Goal: Task Accomplishment & Management: Manage account settings

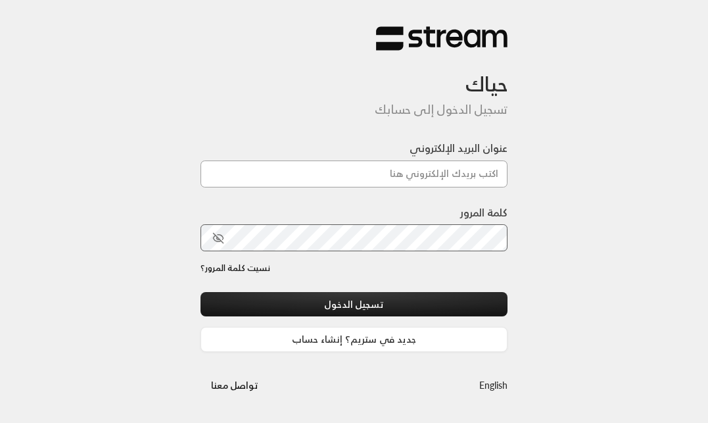
click at [423, 173] on input "عنوان البريد الإلكتروني" at bounding box center [354, 173] width 308 height 27
paste input "[EMAIL_ADDRESS][DOMAIN_NAME]"
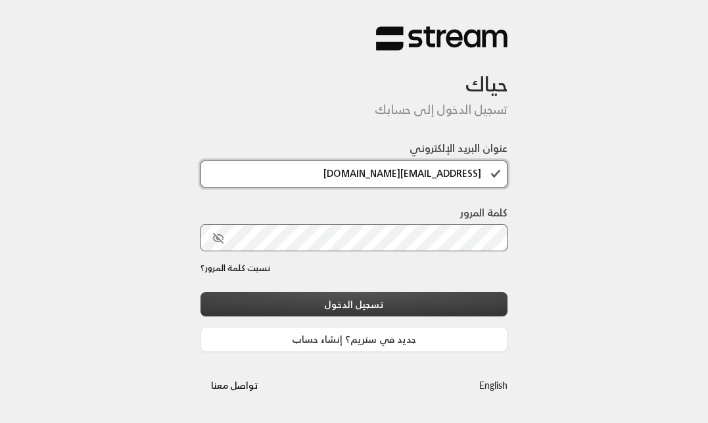
type input "[EMAIL_ADDRESS][DOMAIN_NAME]"
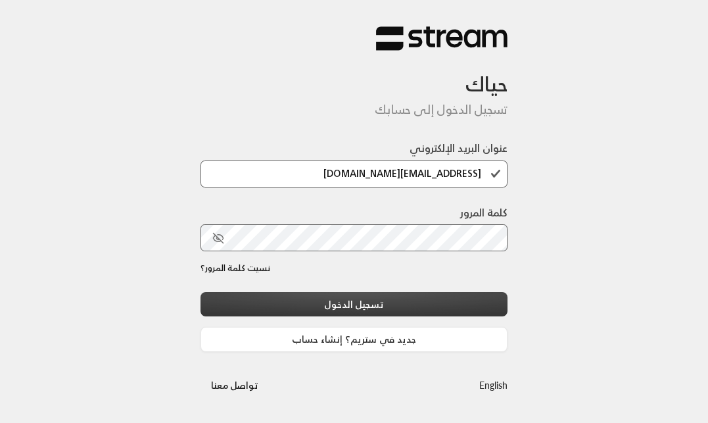
click at [397, 308] on button "تسجيل الدخول" at bounding box center [354, 304] width 308 height 24
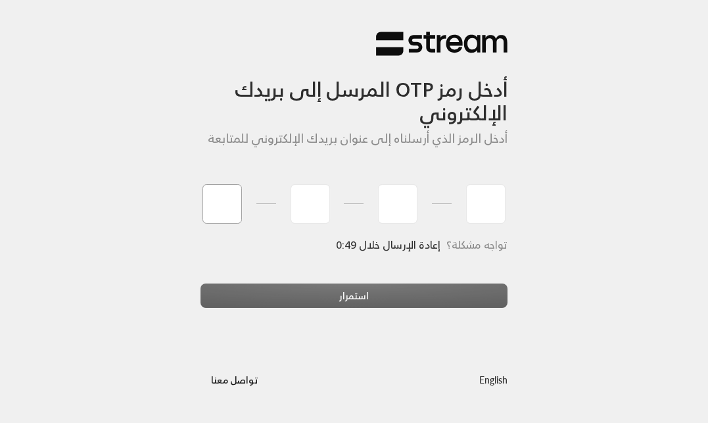
type input "1"
type input "3"
type input "7"
type input "2"
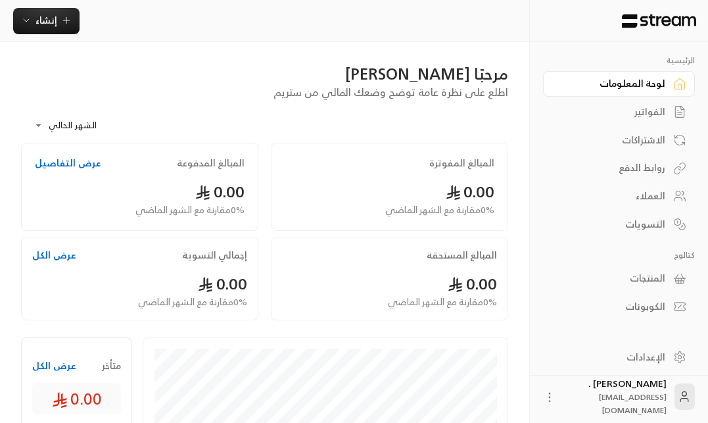
click at [642, 113] on div "الفواتير" at bounding box center [612, 111] width 106 height 13
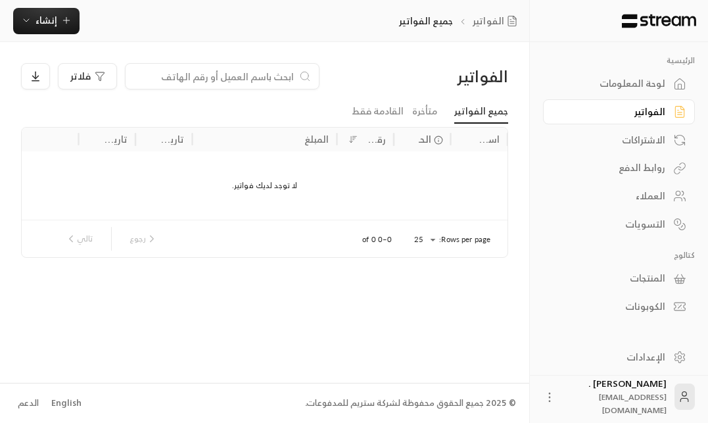
click at [658, 139] on div "الاشتراكات" at bounding box center [612, 139] width 106 height 13
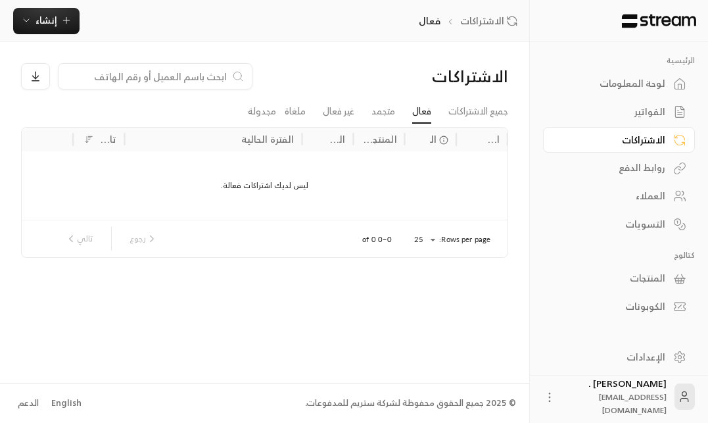
click at [635, 174] on div "روابط الدفع" at bounding box center [612, 167] width 106 height 13
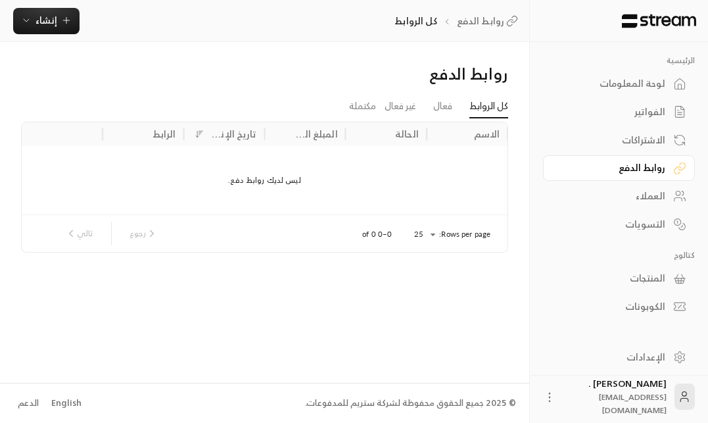
click at [641, 202] on div "العملاء" at bounding box center [612, 195] width 106 height 13
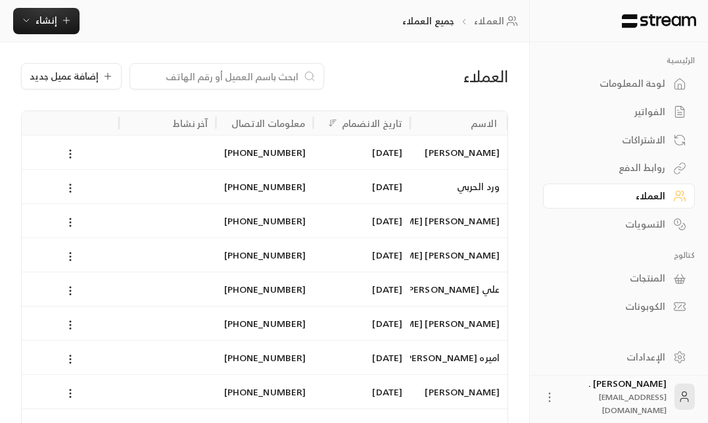
click at [395, 151] on div "[DATE]" at bounding box center [361, 152] width 81 height 34
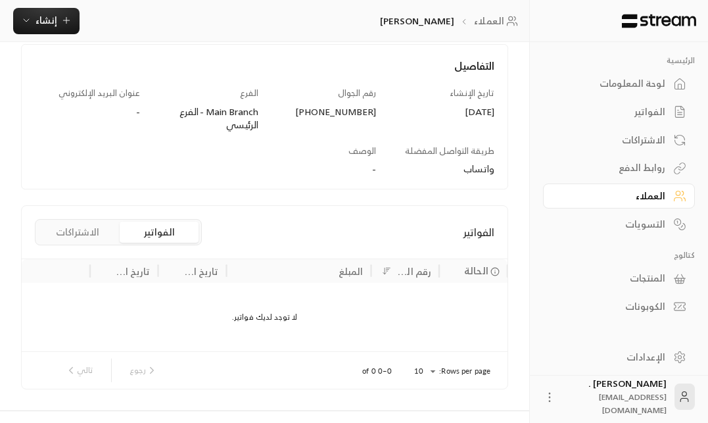
scroll to position [182, 0]
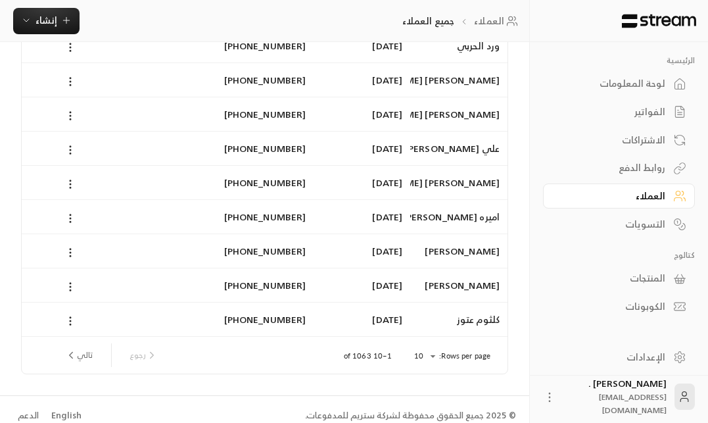
scroll to position [153, 0]
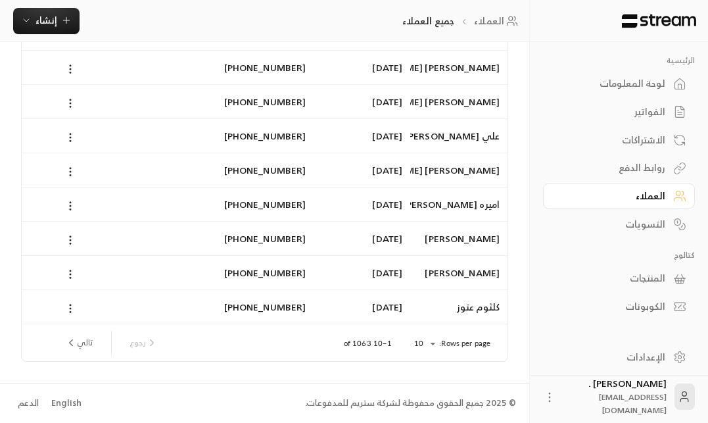
click at [383, 272] on div "[DATE]" at bounding box center [361, 273] width 81 height 34
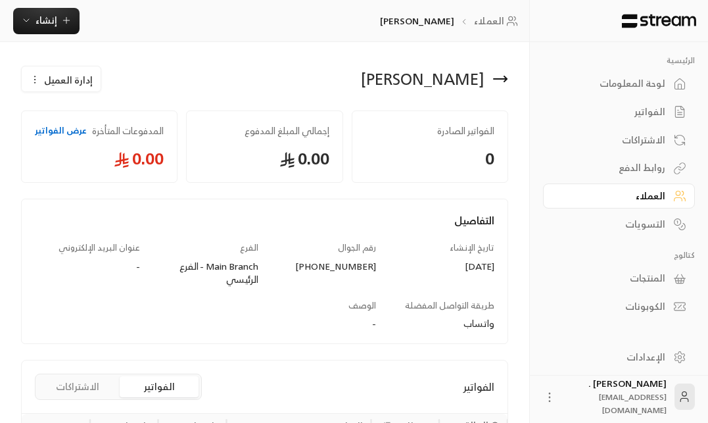
click at [661, 230] on div "التسويات" at bounding box center [612, 223] width 106 height 13
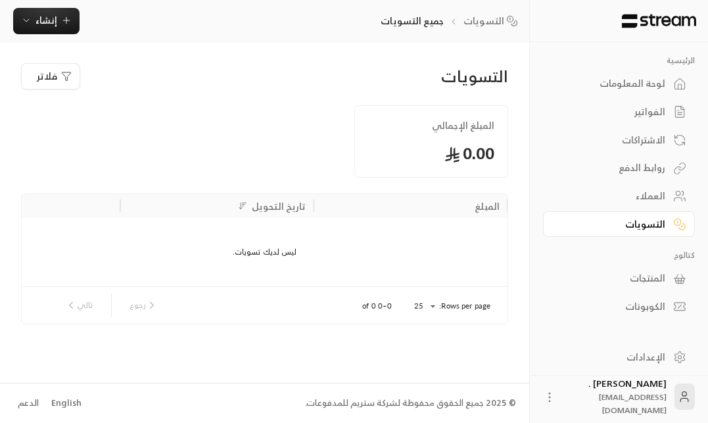
click at [650, 85] on div "لوحة المعلومات" at bounding box center [612, 83] width 106 height 13
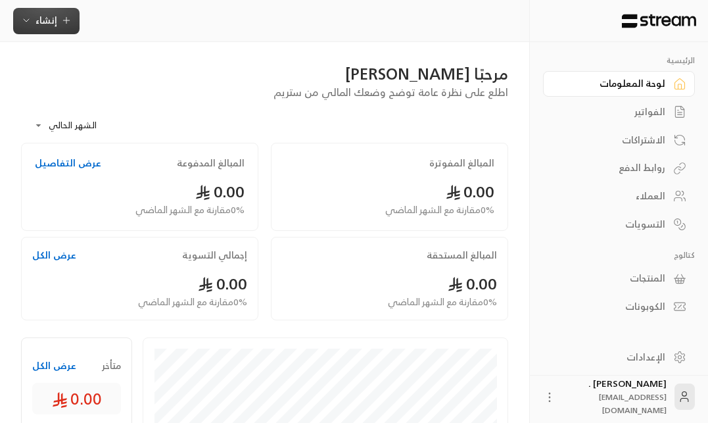
click at [63, 32] on button "إنشاء" at bounding box center [46, 21] width 66 height 26
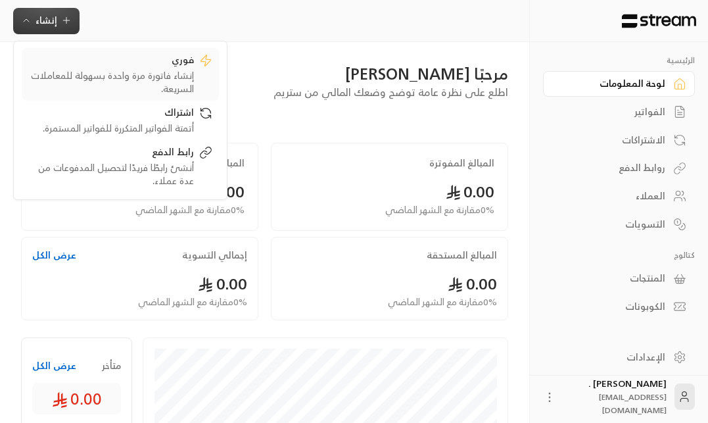
click at [206, 79] on div "فوري إنشاء فاتورة مرة واحدة بسهولة للمعاملات السريعة." at bounding box center [120, 74] width 184 height 42
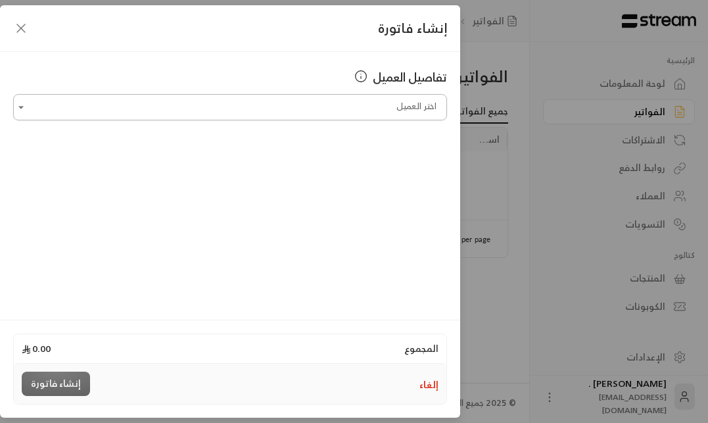
click at [204, 104] on input "اختر العميل" at bounding box center [230, 107] width 434 height 23
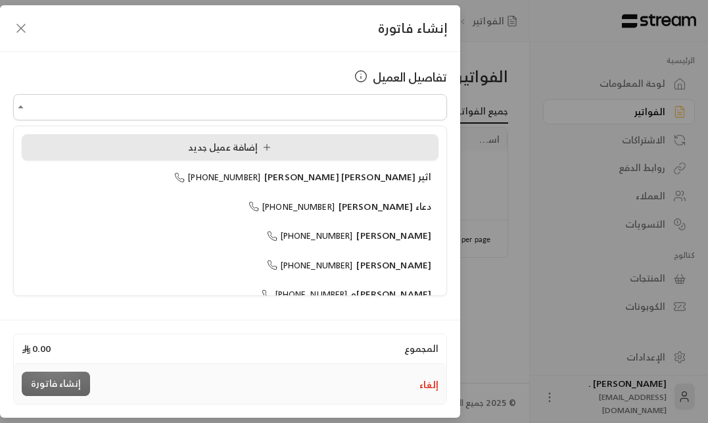
click at [211, 137] on li "إضافة عميل جديد" at bounding box center [230, 147] width 417 height 26
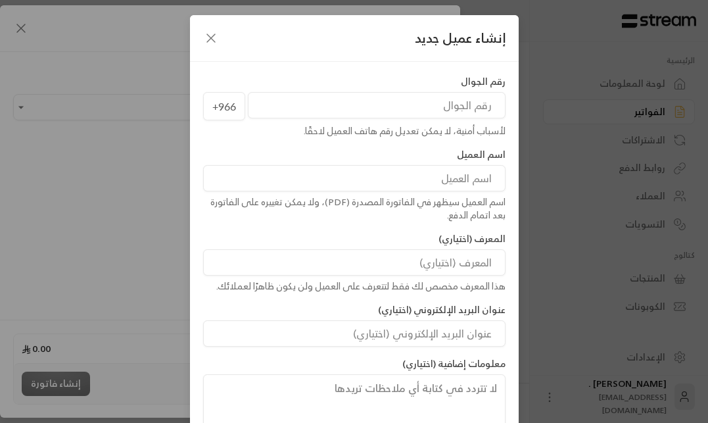
click at [400, 107] on input "tel" at bounding box center [377, 105] width 258 height 26
type input "551582500"
click at [414, 207] on div "اسم العميل سيظهر في الفاتورة المصدرة (PDF)، ولا يمكن تغييره على الفاتورة بعد ات…" at bounding box center [354, 208] width 302 height 26
click at [405, 173] on input at bounding box center [354, 178] width 302 height 26
type input "[PERSON_NAME]"
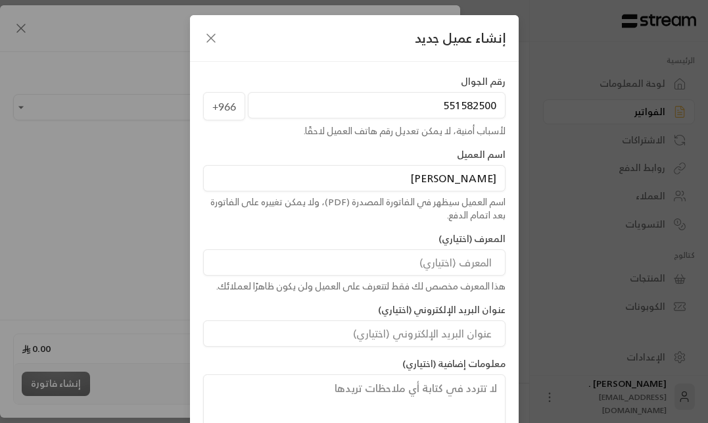
click at [404, 210] on div "اسم العميل سيظهر في الفاتورة المصدرة (PDF)، ولا يمكن تغييره على الفاتورة بعد ات…" at bounding box center [354, 208] width 302 height 26
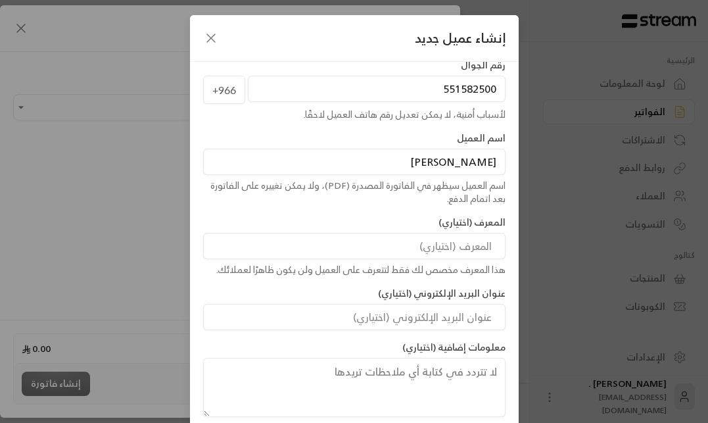
scroll to position [74, 0]
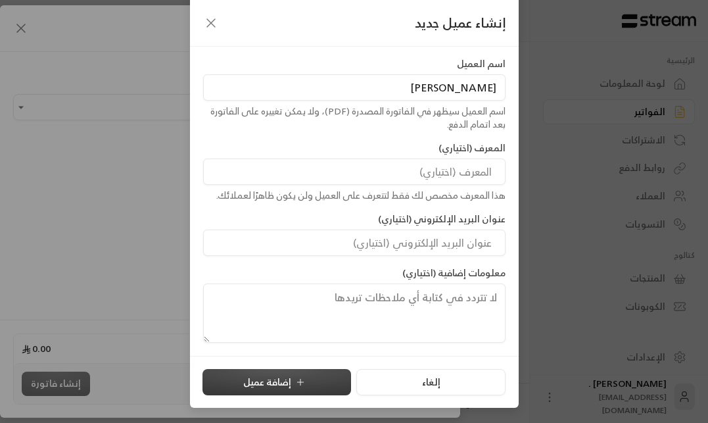
click at [315, 374] on button "إضافة عميل" at bounding box center [276, 382] width 149 height 26
type input "**********"
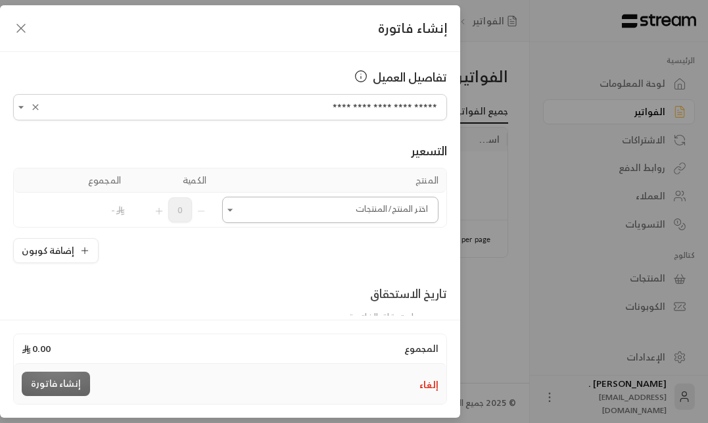
click at [258, 211] on input "اختر العميل" at bounding box center [330, 209] width 216 height 23
click at [187, 259] on div "إضافة كوبون" at bounding box center [230, 250] width 434 height 25
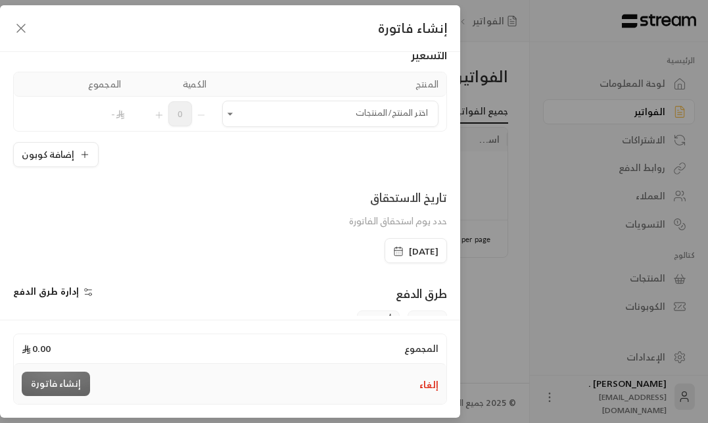
scroll to position [84, 0]
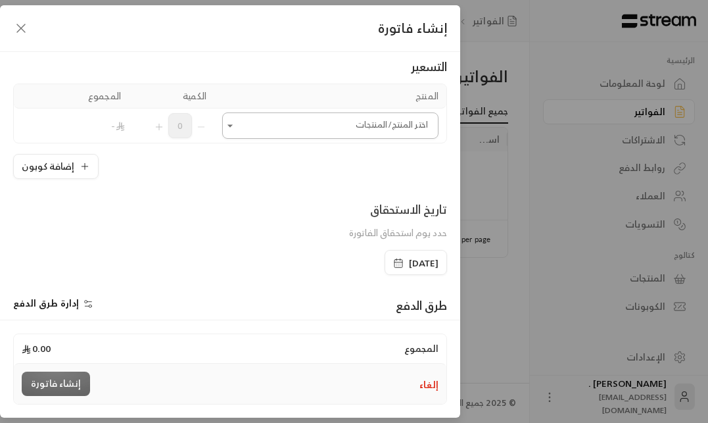
click at [242, 122] on input "اختر العميل" at bounding box center [330, 125] width 216 height 23
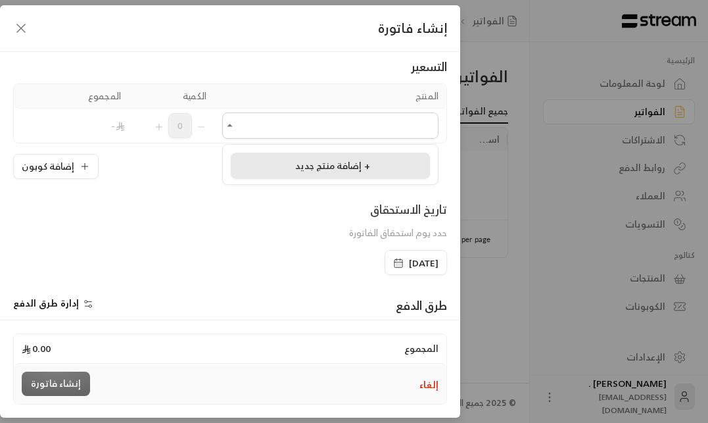
click at [294, 158] on li "إضافة منتج جديد +" at bounding box center [330, 165] width 199 height 26
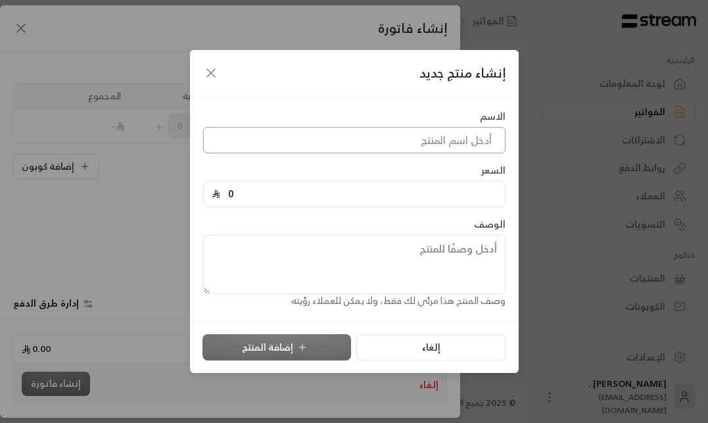
click at [402, 139] on input at bounding box center [354, 140] width 302 height 26
type input "دورة تست"
click at [382, 178] on div "السعر 0" at bounding box center [353, 185] width 315 height 43
click at [344, 187] on input "0" at bounding box center [358, 193] width 277 height 25
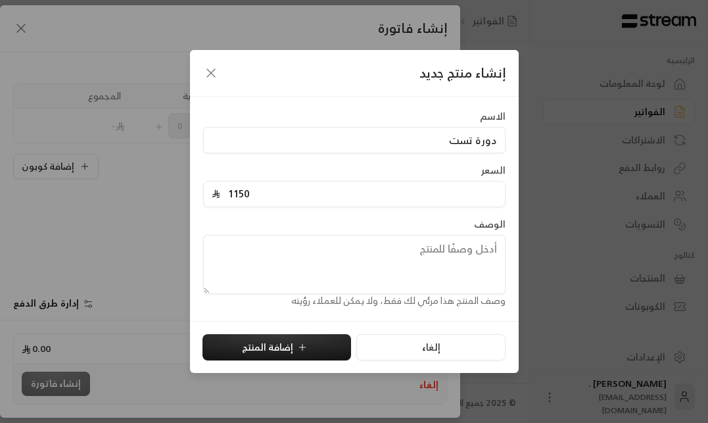
type input "1150"
click at [336, 218] on div "الوصف وصف المنتج هذا مرئي لك فقط، ولا يمكن للعملاء رؤيته" at bounding box center [353, 262] width 315 height 90
click at [359, 232] on div "الوصف وصف المنتج هذا مرئي لك فقط، ولا يمكن للعملاء رؤيته" at bounding box center [353, 262] width 315 height 90
click at [384, 255] on textarea at bounding box center [354, 264] width 302 height 59
paste textarea "مميزات دورة لغة انجليزية عن بعد: مدة الدورة التدريبية: 6 أشهر عدد المستويات: ار…"
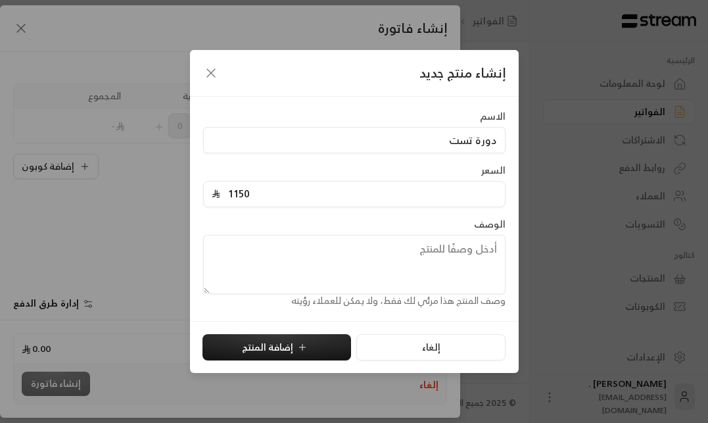
type textarea "مميزات دورة لغة انجليزية عن بعد: مدة الدورة التدريبية: 6 أشهر عدد المستويات: ار…"
click at [365, 318] on div "الاسم دورة تست السعر 1150 الوصف وصف المنتج هذا مرئي لك فقط، ولا يمكن للعملاء رؤ…" at bounding box center [354, 209] width 329 height 224
click at [273, 357] on button "إضافة المنتج" at bounding box center [276, 347] width 149 height 26
type input "0"
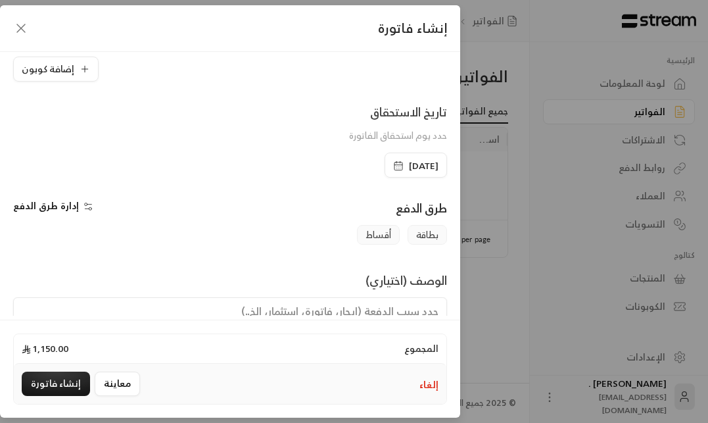
scroll to position [244, 0]
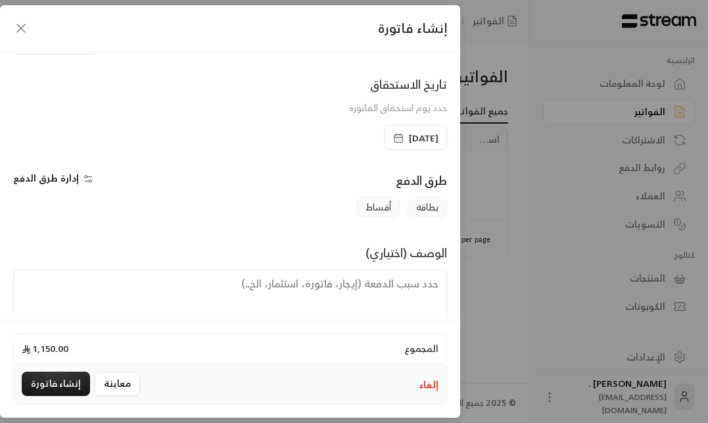
click at [380, 206] on span "أقساط" at bounding box center [378, 207] width 43 height 20
click at [44, 180] on span "إدارة طرق الدفع" at bounding box center [46, 178] width 66 height 16
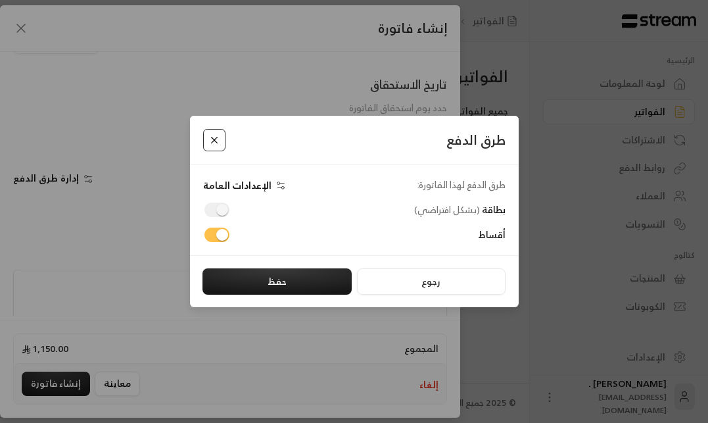
click at [209, 137] on button "Close" at bounding box center [214, 140] width 23 height 23
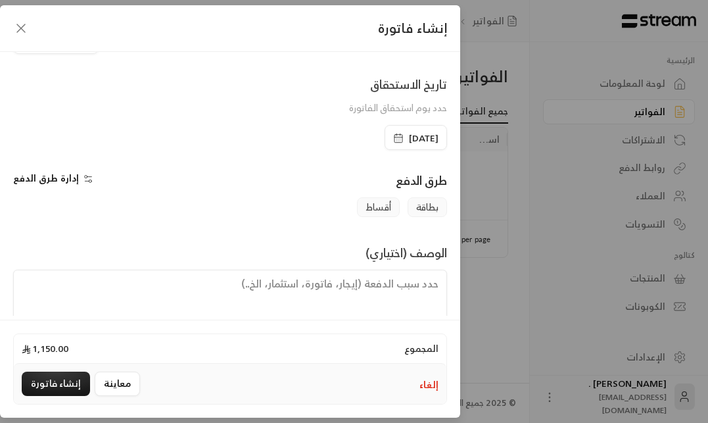
scroll to position [273, 0]
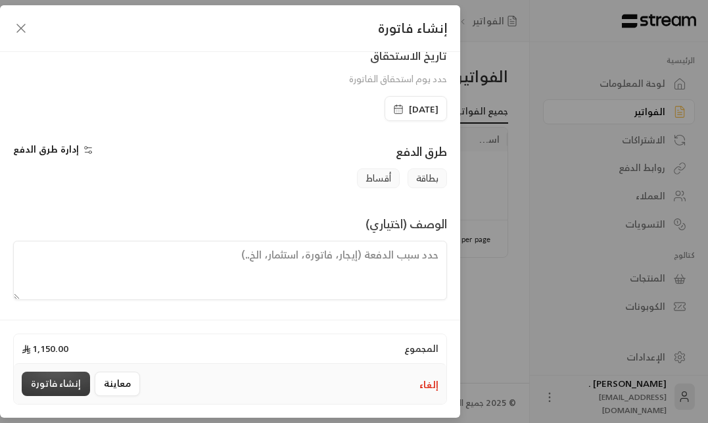
click at [49, 378] on button "إنشاء فاتورة" at bounding box center [56, 383] width 68 height 24
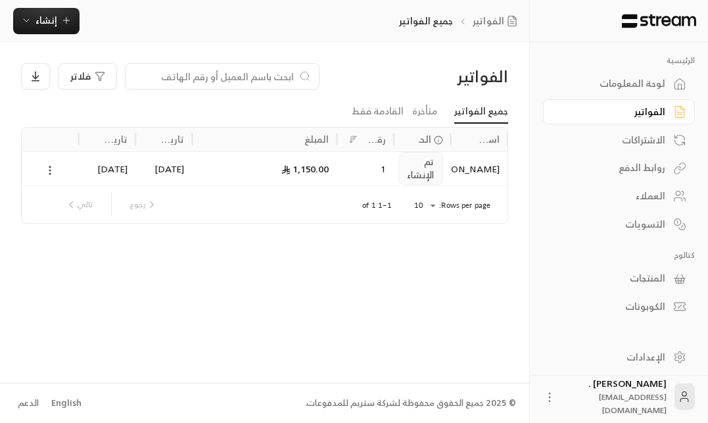
click at [48, 167] on icon at bounding box center [50, 170] width 12 height 12
click at [276, 236] on div at bounding box center [354, 211] width 708 height 423
click at [338, 162] on div "1" at bounding box center [365, 168] width 57 height 34
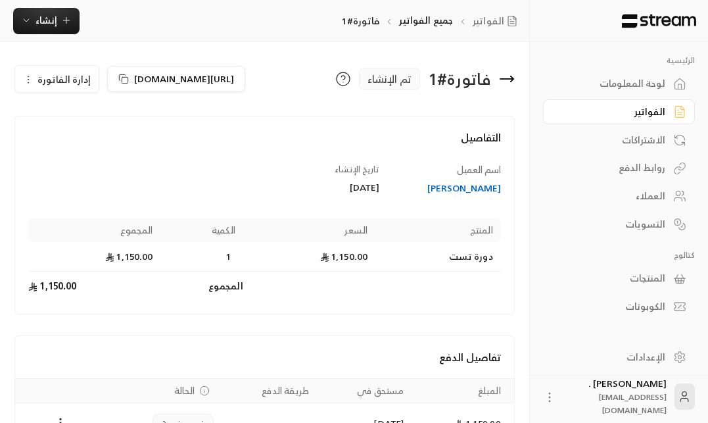
click at [57, 87] on span "إدارة الفاتورة" at bounding box center [63, 79] width 53 height 16
click at [83, 146] on span "إلغاء" at bounding box center [90, 140] width 16 height 11
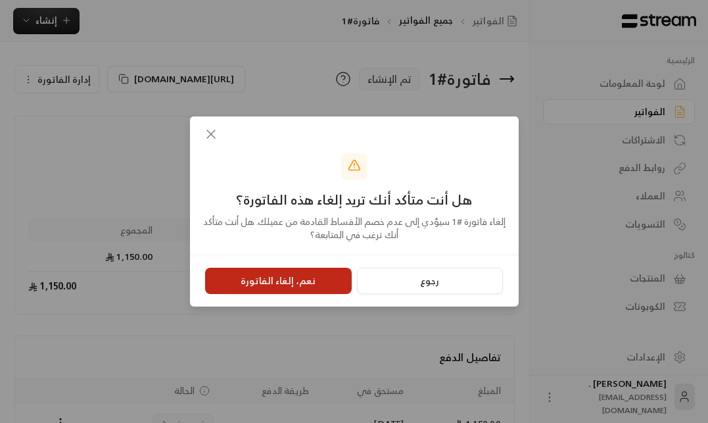
click at [301, 273] on button "نعم، إلغاء الفاتورة" at bounding box center [278, 280] width 147 height 26
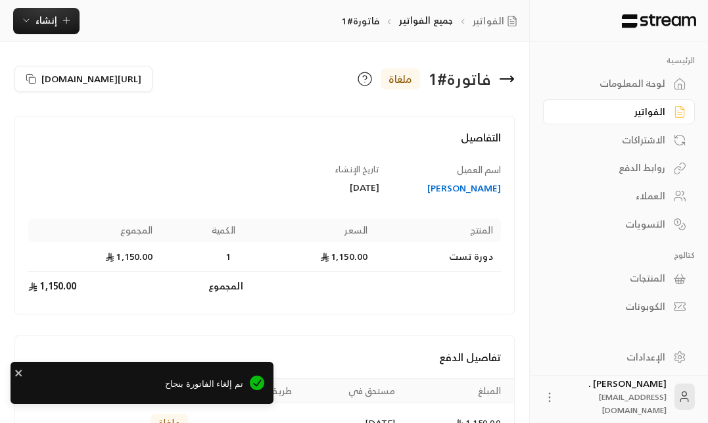
click at [638, 87] on div "لوحة المعلومات" at bounding box center [612, 83] width 106 height 13
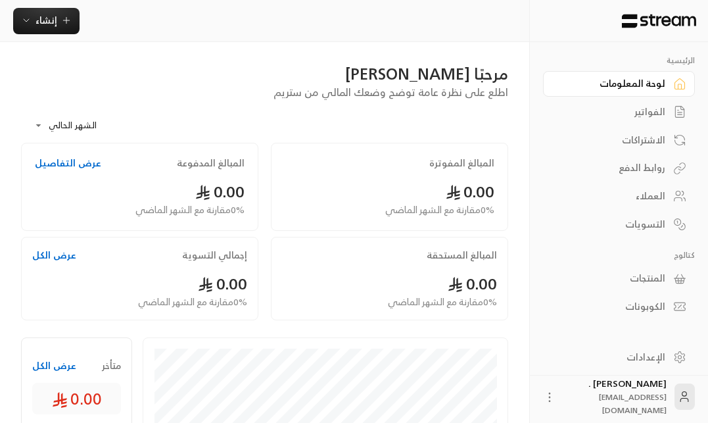
click at [638, 87] on div "لوحة المعلومات" at bounding box center [612, 83] width 106 height 13
click at [654, 359] on div "الإعدادات" at bounding box center [612, 356] width 106 height 13
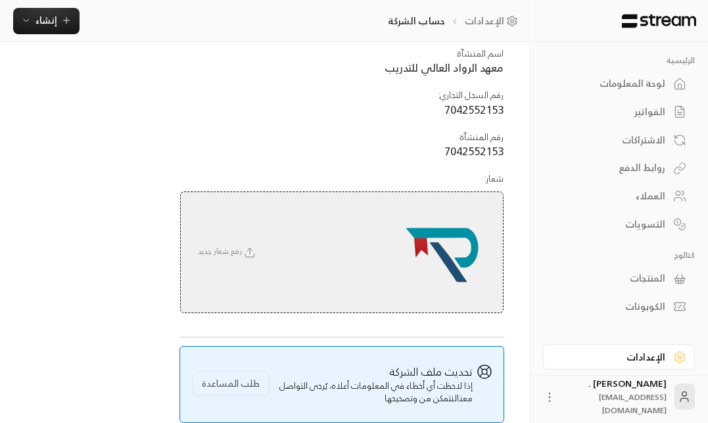
scroll to position [149, 0]
click at [220, 248] on span "رفع شعار جديد" at bounding box center [227, 250] width 73 height 13
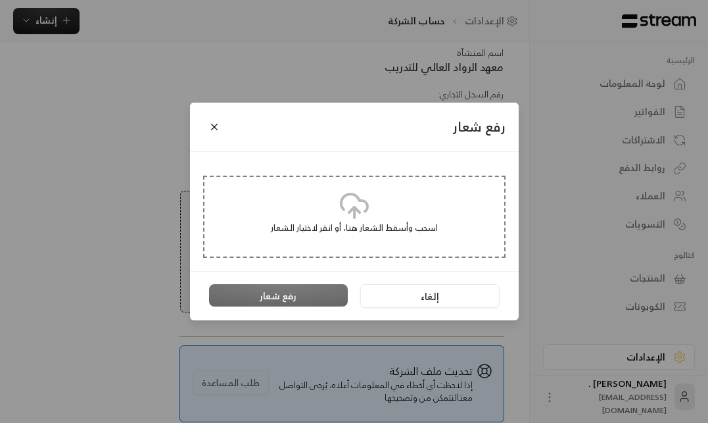
click at [334, 196] on div "اسحب وأسقط الشعار هنا، أو انقر لاختيار الشعار" at bounding box center [354, 216] width 302 height 82
type input "**********"
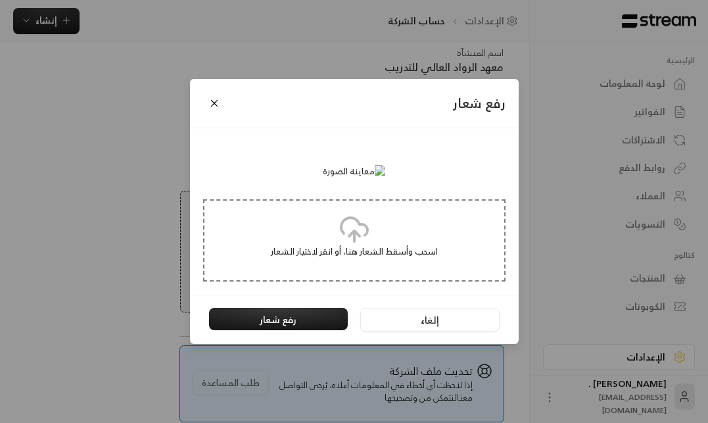
click at [346, 258] on p "اسحب وأسقط الشعار هنا، أو انقر لاختيار الشعار" at bounding box center [353, 251] width 273 height 13
click at [436, 331] on button "إلغاء" at bounding box center [429, 320] width 139 height 24
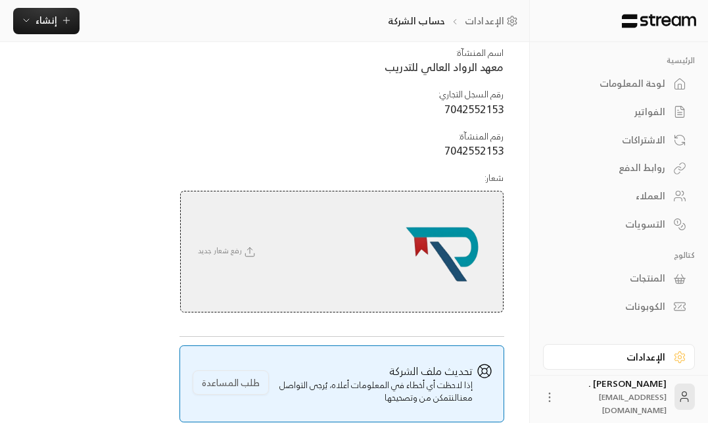
click at [386, 284] on div "رفع شعار جديد" at bounding box center [341, 252] width 323 height 122
click at [225, 250] on span "رفع شعار جديد" at bounding box center [227, 250] width 73 height 13
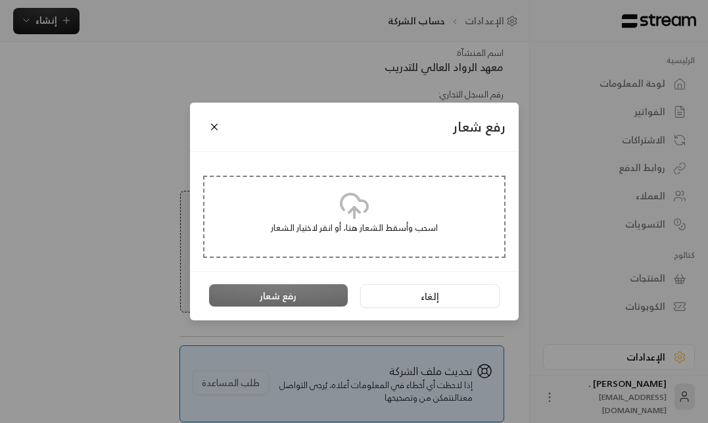
click at [357, 223] on p "اسحب وأسقط الشعار هنا، أو انقر لاختيار الشعار" at bounding box center [353, 227] width 273 height 13
type input "**********"
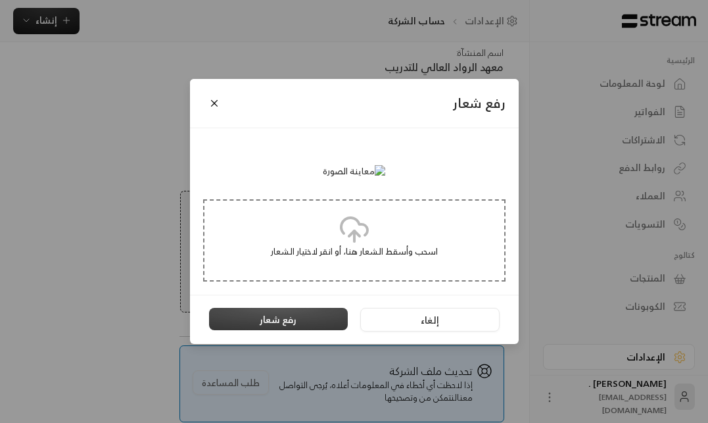
click at [263, 330] on button "رفع شعار" at bounding box center [278, 319] width 139 height 22
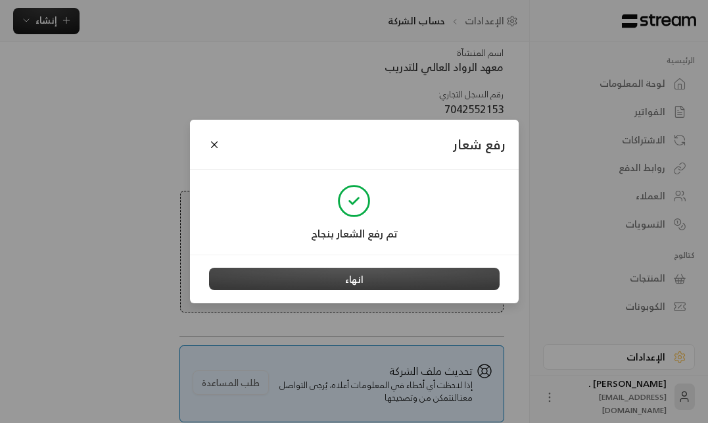
click at [366, 272] on button "انهاء" at bounding box center [354, 278] width 290 height 22
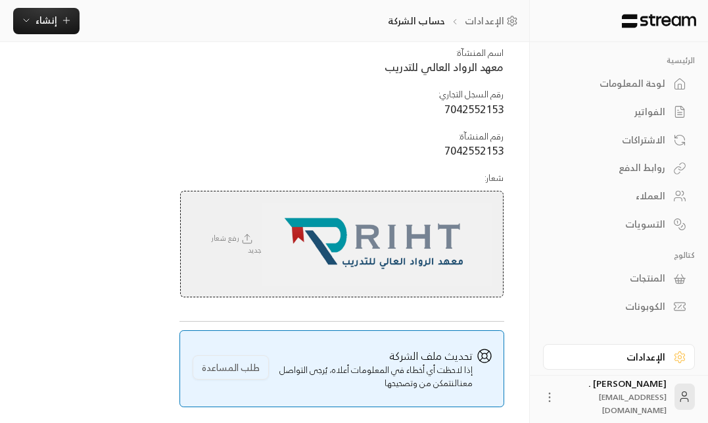
click at [137, 244] on div "معلومات المنشأة اسم المنشآة : معهد الرواد العالي للتدريب رقم السجل التجاري : 70…" at bounding box center [264, 201] width 487 height 412
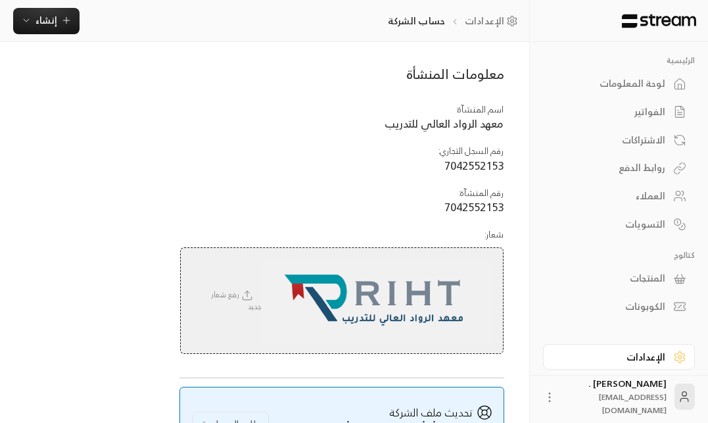
scroll to position [0, 0]
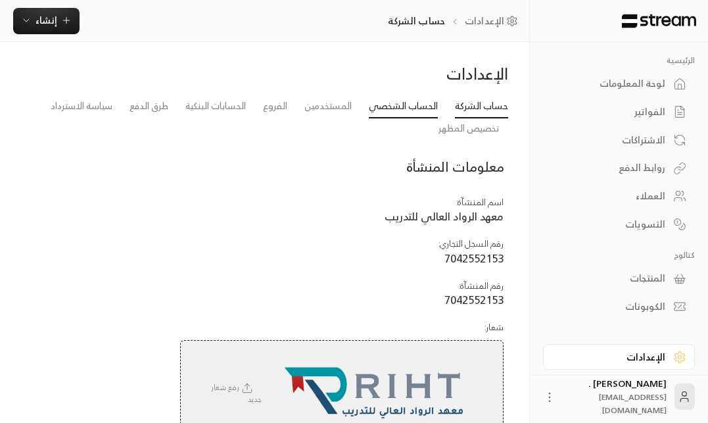
click at [405, 99] on link "الحساب الشخصي" at bounding box center [403, 107] width 69 height 24
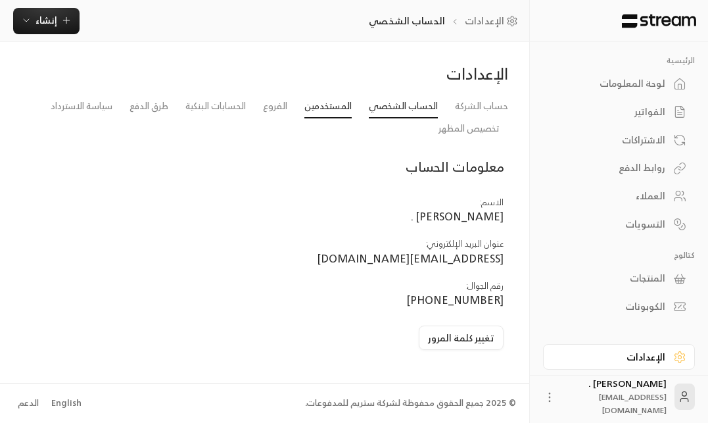
click at [337, 112] on link "المستخدمين" at bounding box center [327, 107] width 47 height 24
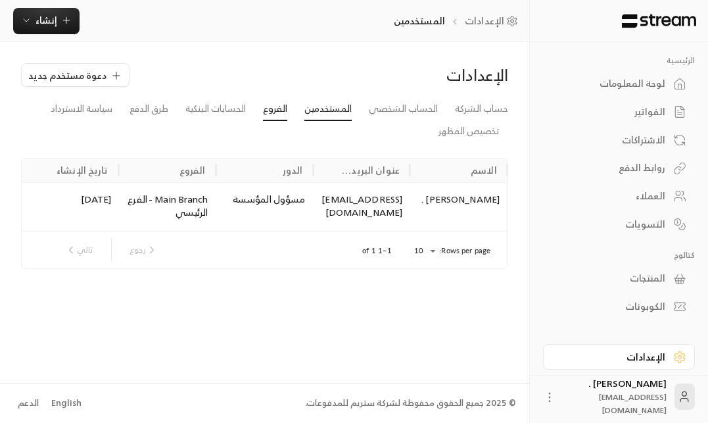
click at [265, 109] on link "الفروع" at bounding box center [275, 109] width 24 height 24
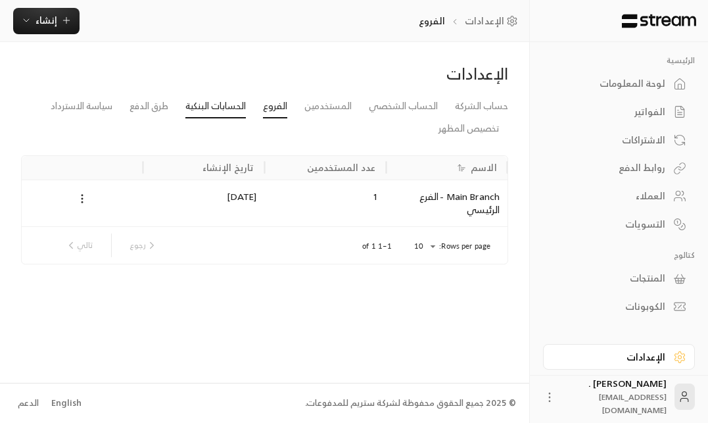
click at [222, 110] on link "الحسابات البنكية" at bounding box center [215, 107] width 60 height 24
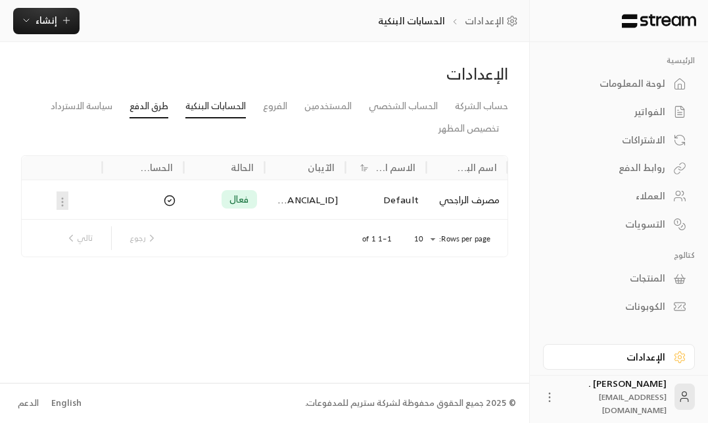
click at [137, 110] on link "طرق الدفع" at bounding box center [148, 107] width 39 height 24
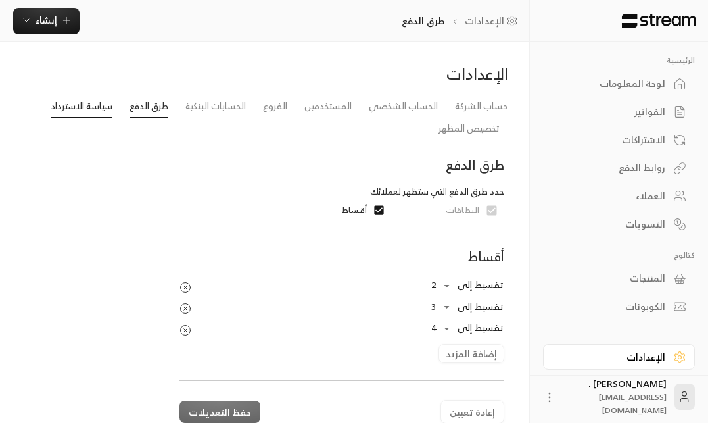
click at [93, 108] on link "سياسة الاسترداد" at bounding box center [82, 107] width 62 height 24
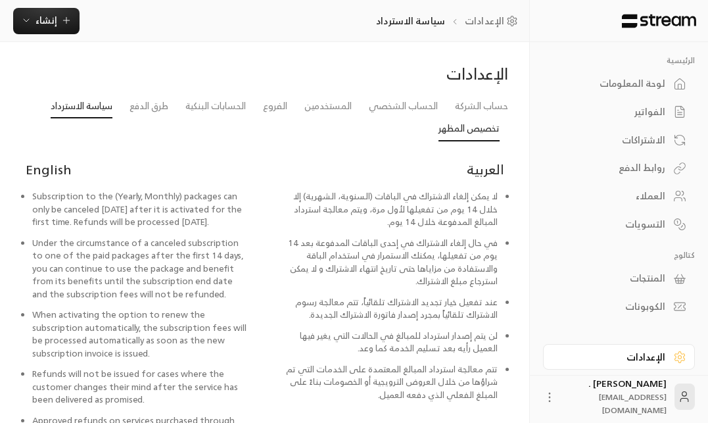
click at [467, 130] on link "تخصيص المظهر" at bounding box center [468, 130] width 61 height 24
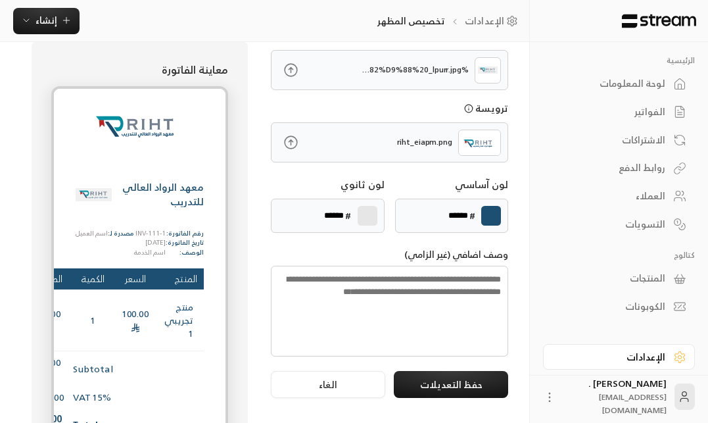
scroll to position [121, 0]
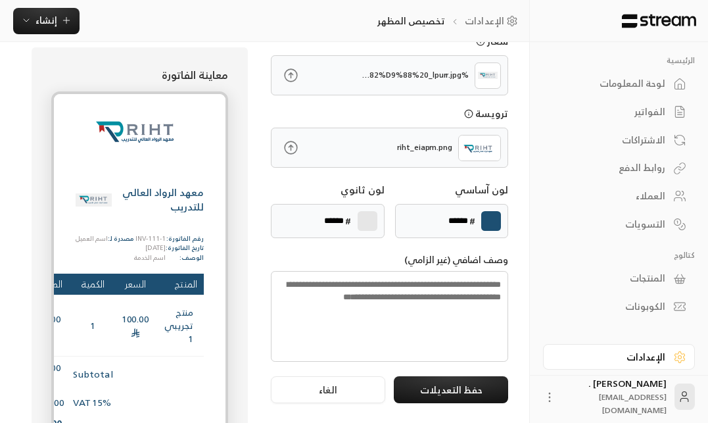
click at [407, 296] on textarea at bounding box center [389, 316] width 237 height 91
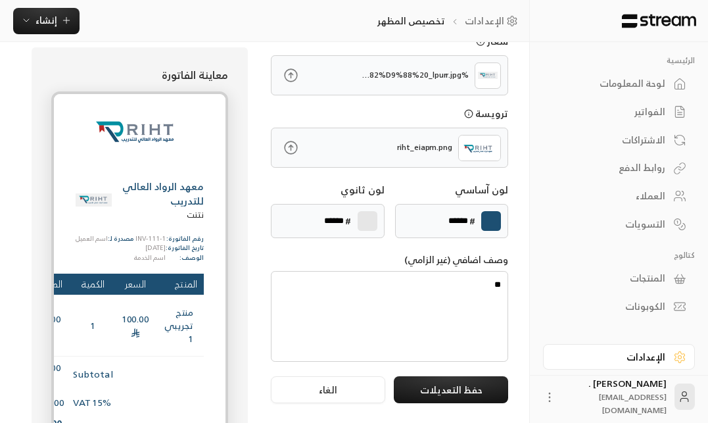
type textarea "*"
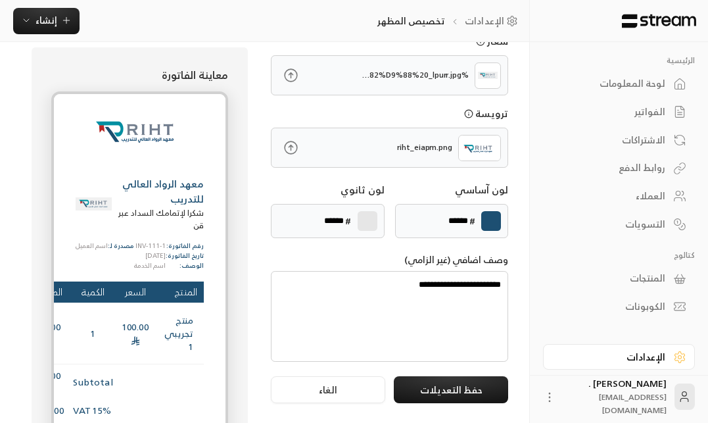
type textarea "**********"
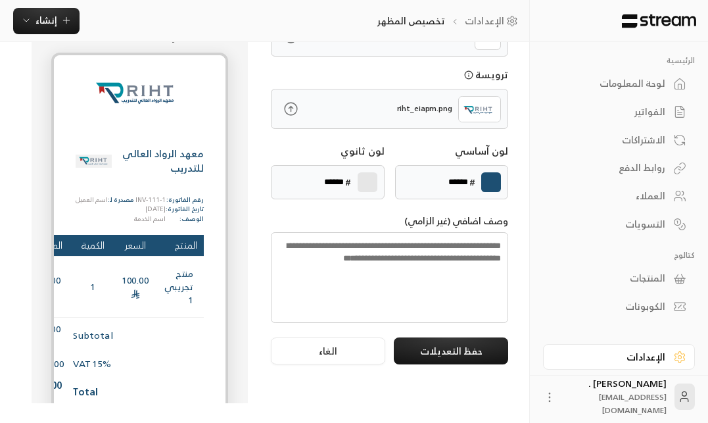
scroll to position [194, 0]
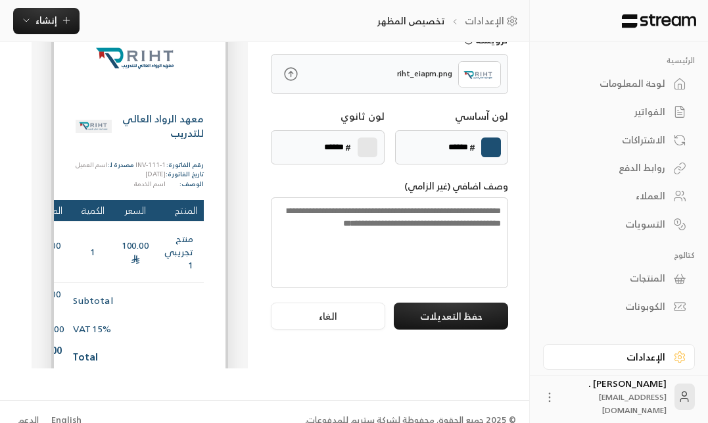
drag, startPoint x: 157, startPoint y: 198, endPoint x: 233, endPoint y: 228, distance: 81.8
click at [233, 228] on div "معاينة الفاتورة معهد الرواد العالي للتدريب رقم الفاتورة: تاريخ الفاتورة: الوصف:…" at bounding box center [140, 171] width 216 height 394
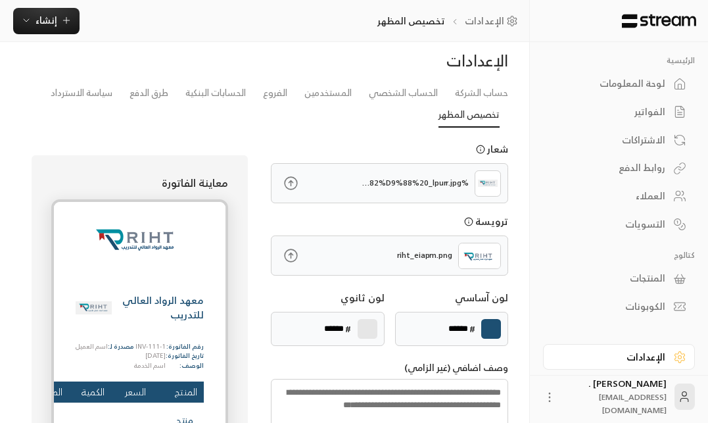
scroll to position [211, 0]
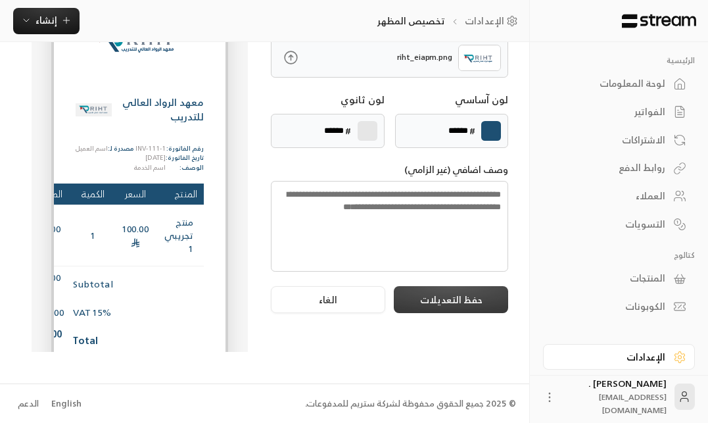
click at [434, 301] on button "حفظ التعديلات" at bounding box center [451, 299] width 114 height 27
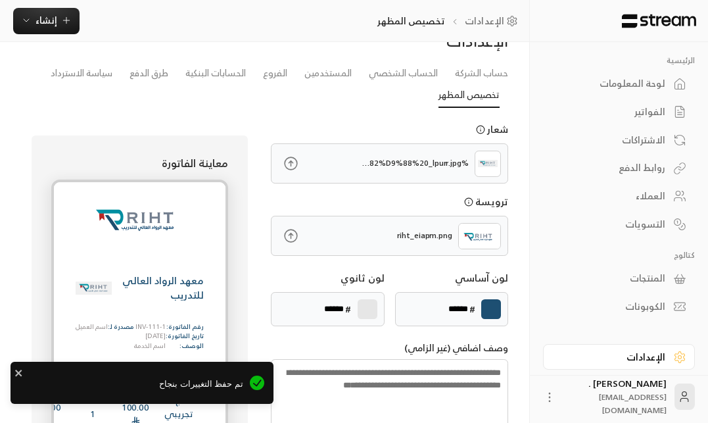
scroll to position [0, 0]
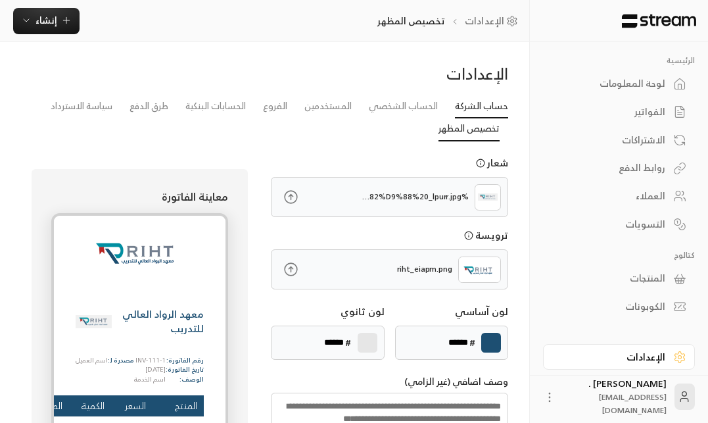
click at [476, 112] on link "حساب الشركة" at bounding box center [481, 107] width 53 height 24
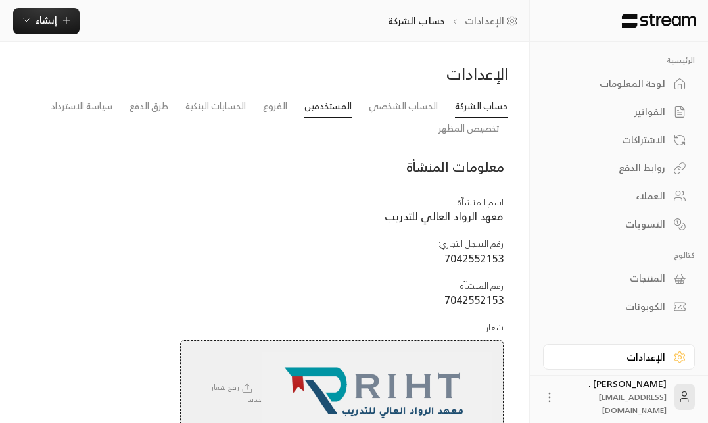
click at [336, 107] on link "المستخدمين" at bounding box center [327, 107] width 47 height 24
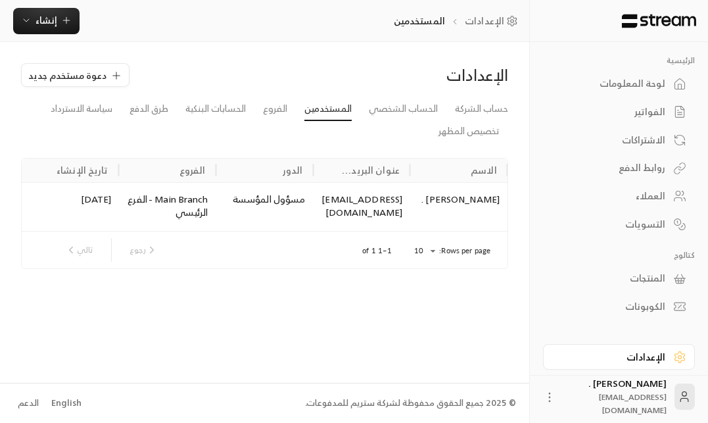
click at [281, 95] on div "الإعدادات دعوة مستخدم جديد" at bounding box center [264, 80] width 500 height 34
click at [278, 99] on link "الفروع" at bounding box center [275, 109] width 24 height 24
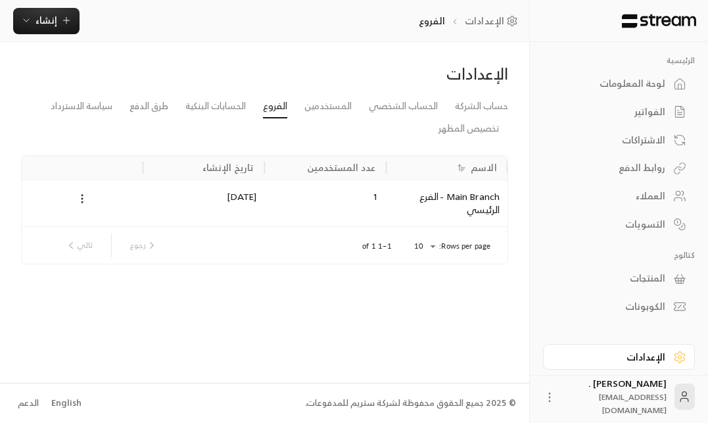
click at [311, 208] on div "1" at bounding box center [326, 202] width 122 height 47
click at [77, 195] on icon at bounding box center [82, 199] width 12 height 12
click at [95, 221] on li "تعديل" at bounding box center [103, 222] width 46 height 21
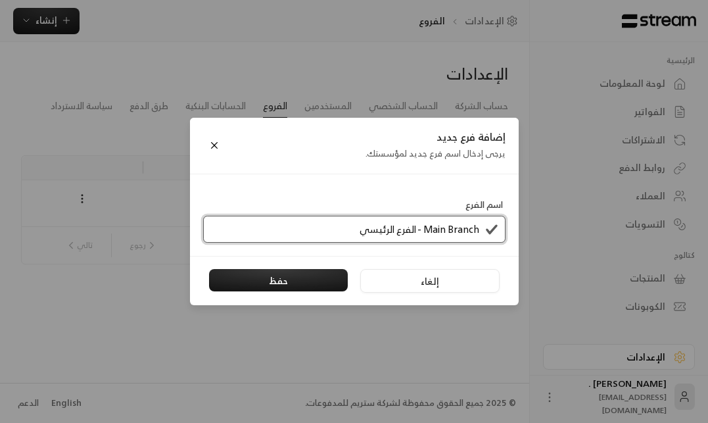
click at [383, 229] on input "Main Branch - الفرع الرئيسي" at bounding box center [354, 229] width 302 height 27
drag, startPoint x: 349, startPoint y: 229, endPoint x: 501, endPoint y: 229, distance: 152.4
click at [501, 229] on input "Main Branch - الفرع الرئيسي" at bounding box center [354, 229] width 302 height 27
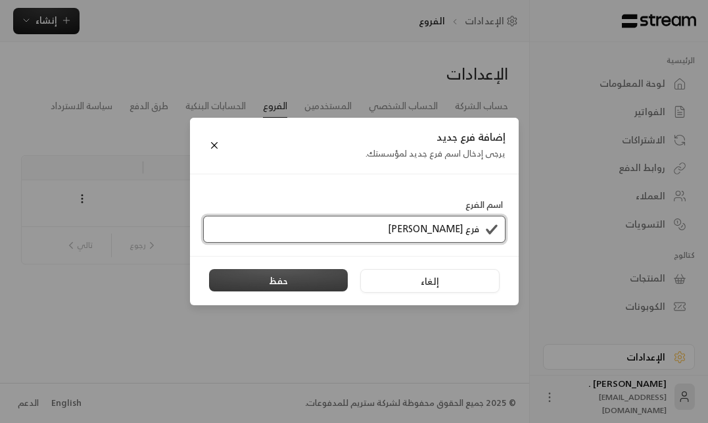
type input "فرع [PERSON_NAME]"
click at [267, 283] on button "حفظ" at bounding box center [278, 280] width 139 height 22
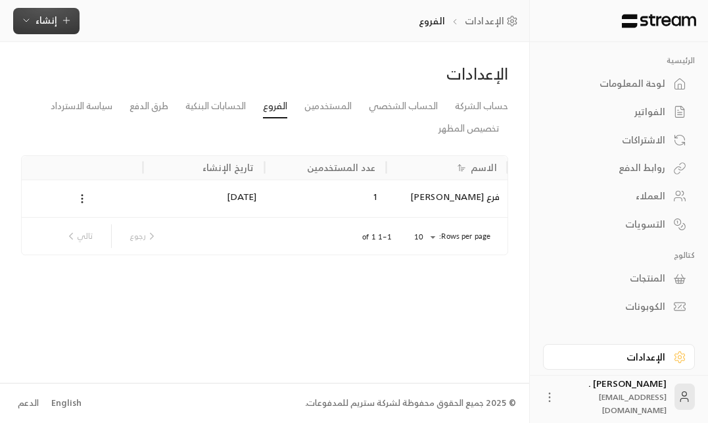
click at [61, 27] on span "إنشاء" at bounding box center [46, 20] width 51 height 16
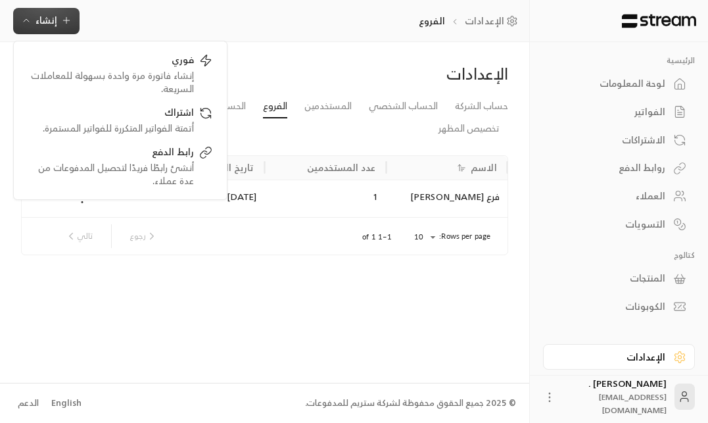
click at [154, 19] on div "الإعدادات الفروع إنشاء فوري إنشاء فاتورة مرة واحدة بسهولة للمعاملات السريعة. اش…" at bounding box center [264, 21] width 529 height 26
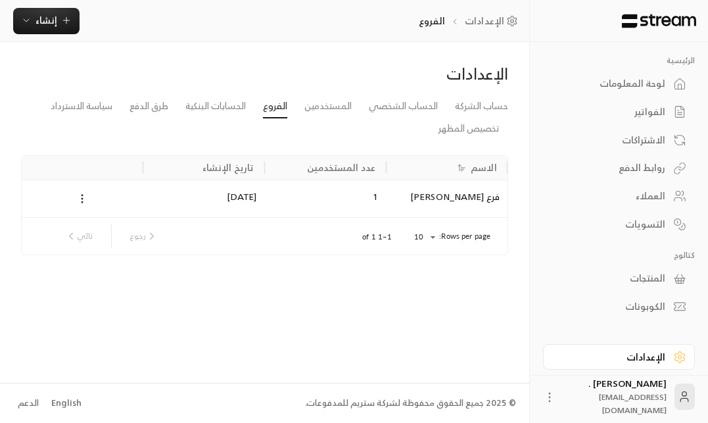
click at [90, 196] on div at bounding box center [83, 198] width 106 height 16
click at [81, 194] on icon at bounding box center [82, 199] width 12 height 12
click at [103, 216] on li "تعديل" at bounding box center [103, 222] width 46 height 21
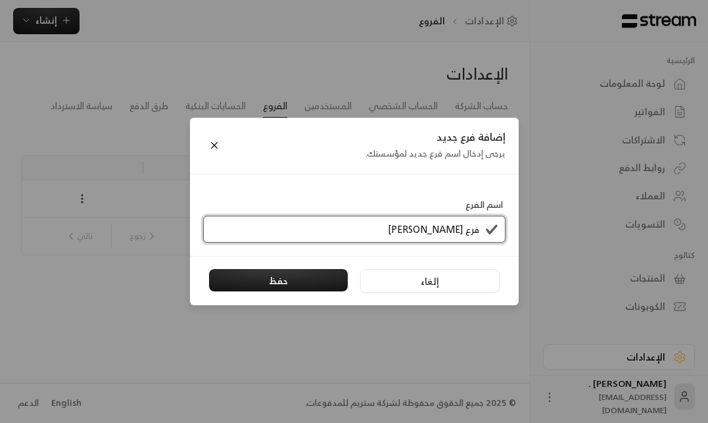
drag, startPoint x: 371, startPoint y: 232, endPoint x: 480, endPoint y: 219, distance: 110.4
click at [480, 219] on input "فرع [PERSON_NAME]" at bounding box center [354, 229] width 302 height 27
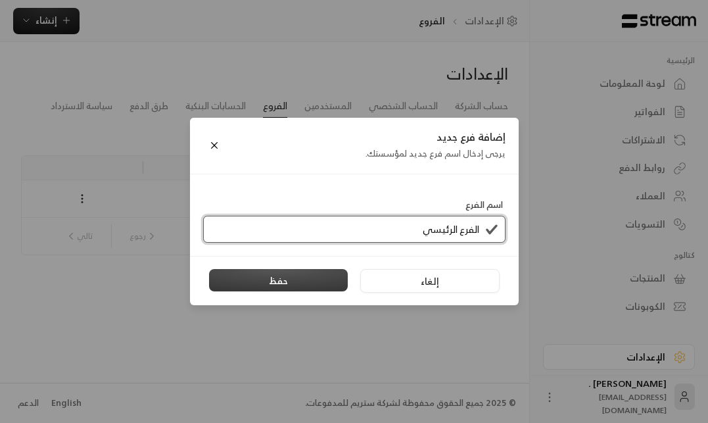
type input "الفرع الرئيسي"
click at [286, 273] on button "حفظ" at bounding box center [278, 280] width 139 height 22
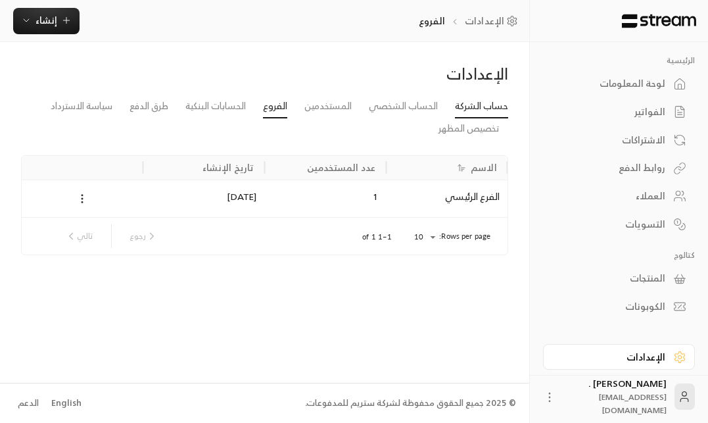
click at [479, 105] on link "حساب الشركة" at bounding box center [481, 107] width 53 height 24
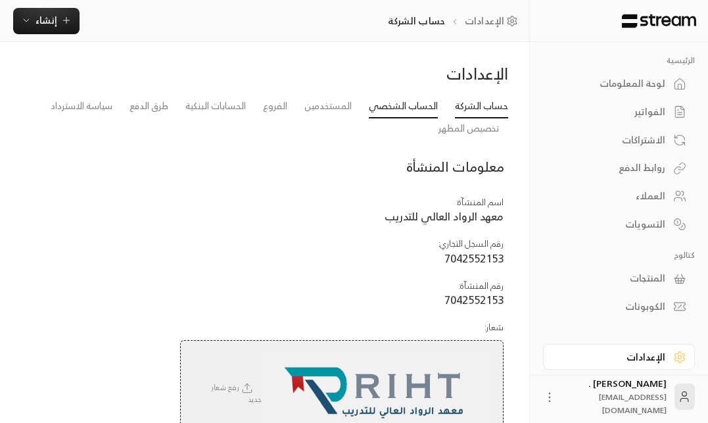
click at [394, 110] on link "الحساب الشخصي" at bounding box center [403, 107] width 69 height 24
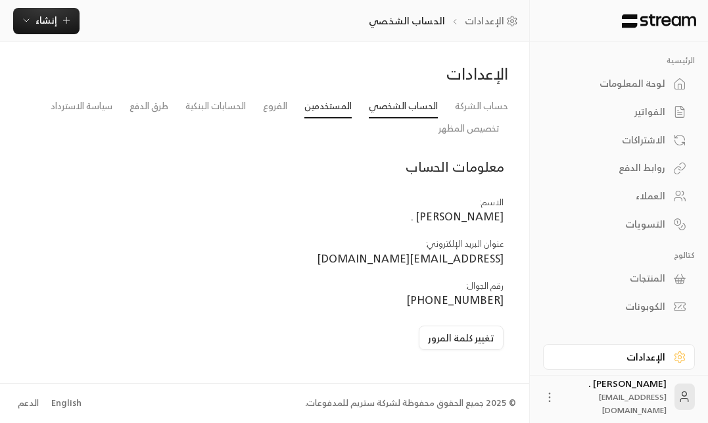
click at [312, 96] on link "المستخدمين" at bounding box center [327, 107] width 47 height 24
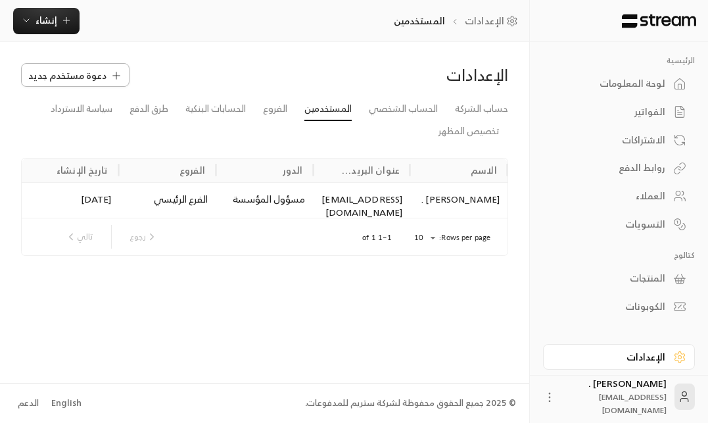
click at [88, 76] on span "دعوة مستخدم جديد" at bounding box center [67, 75] width 78 height 14
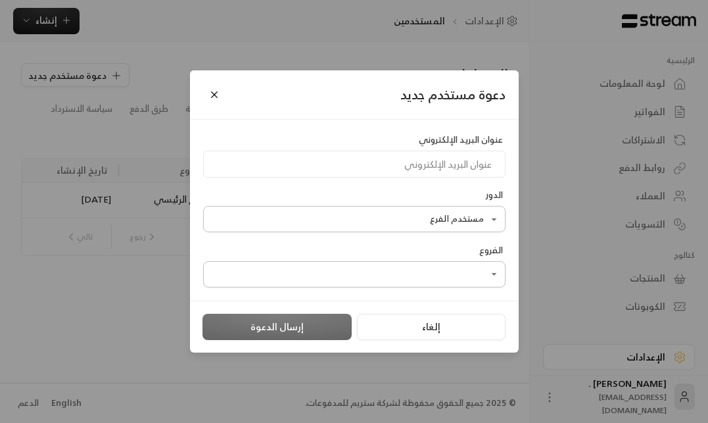
click at [381, 216] on body "الرئيسية لوحة المعلومات الفواتير الاشتراكات روابط الدفع العملاء التسويات كتالوج…" at bounding box center [354, 211] width 708 height 423
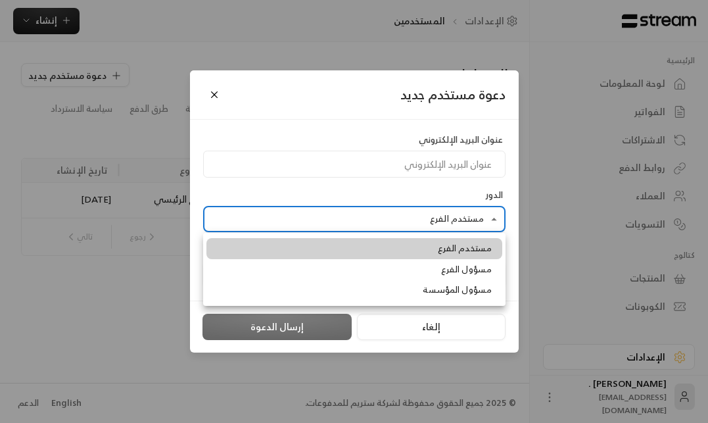
click at [382, 200] on div at bounding box center [354, 211] width 708 height 423
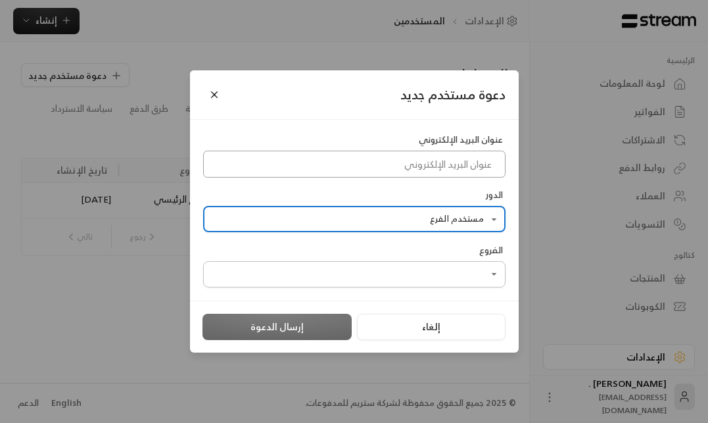
click at [387, 170] on input at bounding box center [354, 163] width 302 height 27
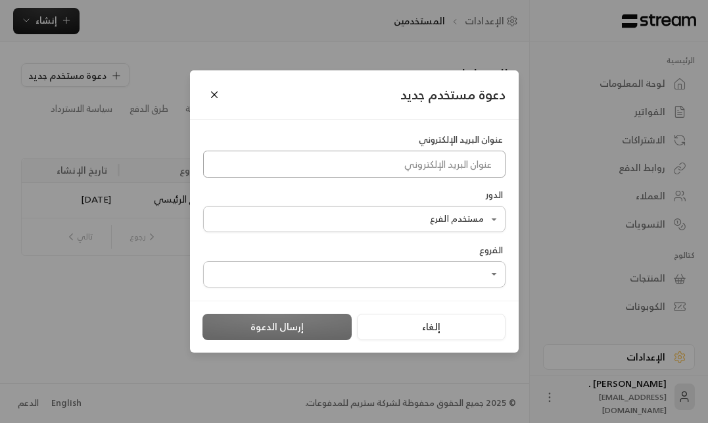
paste input "[EMAIL_ADDRESS][DOMAIN_NAME]"
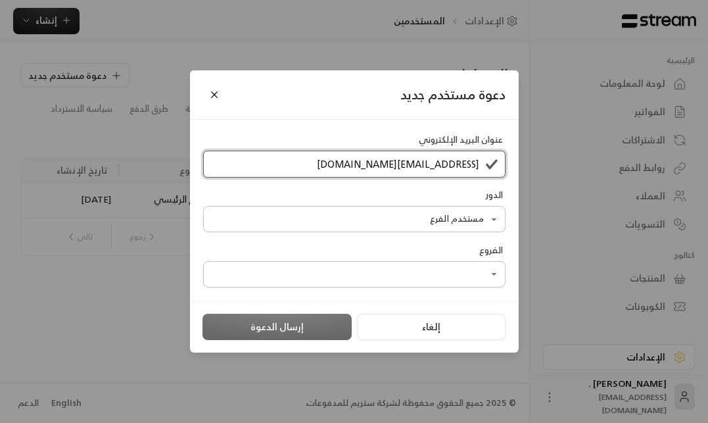
type input "[EMAIL_ADDRESS][DOMAIN_NAME]"
click at [341, 187] on div "**********" at bounding box center [353, 204] width 315 height 55
click at [396, 218] on body "الرئيسية لوحة المعلومات الفواتير الاشتراكات روابط الدفع العملاء التسويات كتالوج…" at bounding box center [354, 211] width 708 height 423
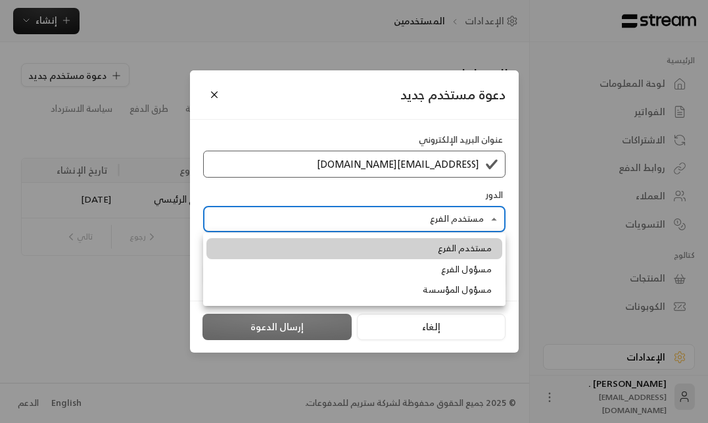
click at [390, 265] on li "مسؤول الفرع" at bounding box center [354, 269] width 296 height 21
type input "**********"
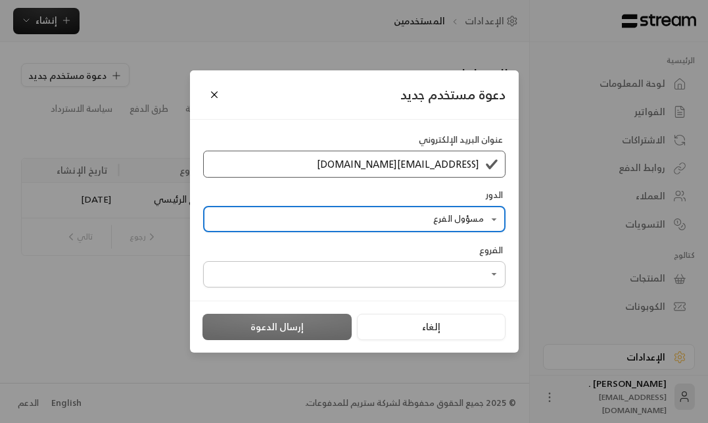
click at [398, 279] on body "الرئيسية لوحة المعلومات الفواتير الاشتراكات روابط الدفع العملاء التسويات كتالوج…" at bounding box center [354, 211] width 708 height 423
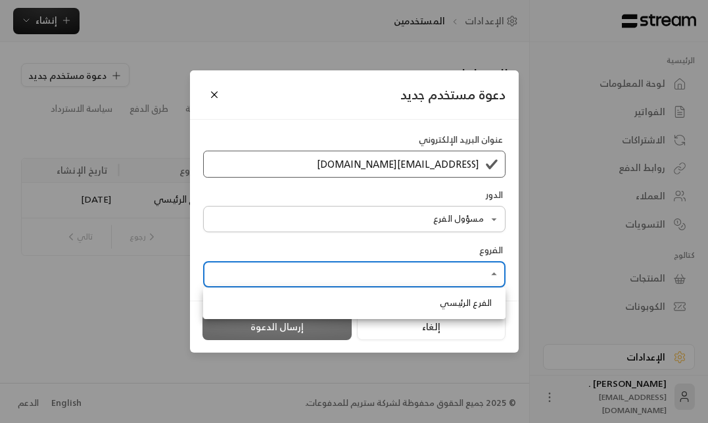
click at [400, 305] on li "الفرع الرئيسي" at bounding box center [354, 302] width 296 height 21
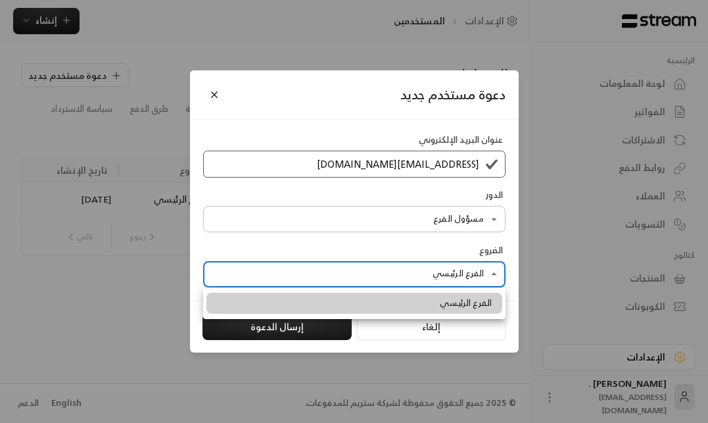
type input "**********"
click at [268, 244] on div at bounding box center [354, 211] width 708 height 423
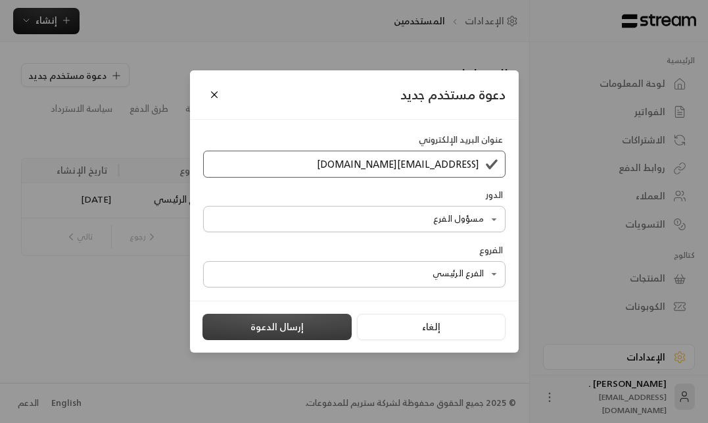
click at [262, 320] on button "إرسال الدعوة" at bounding box center [276, 326] width 149 height 26
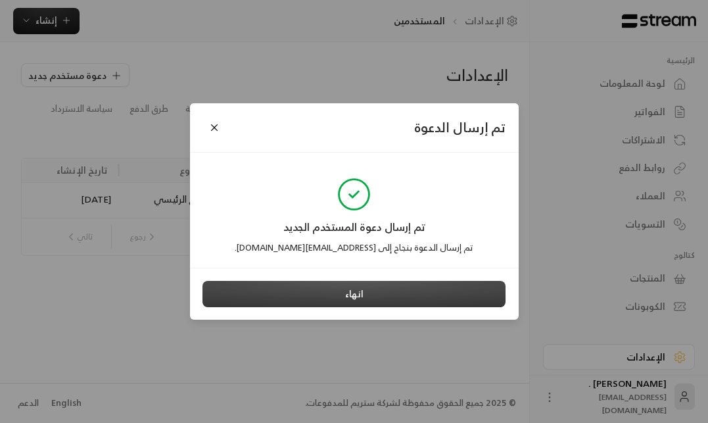
click at [288, 298] on button "انهاء" at bounding box center [354, 294] width 304 height 26
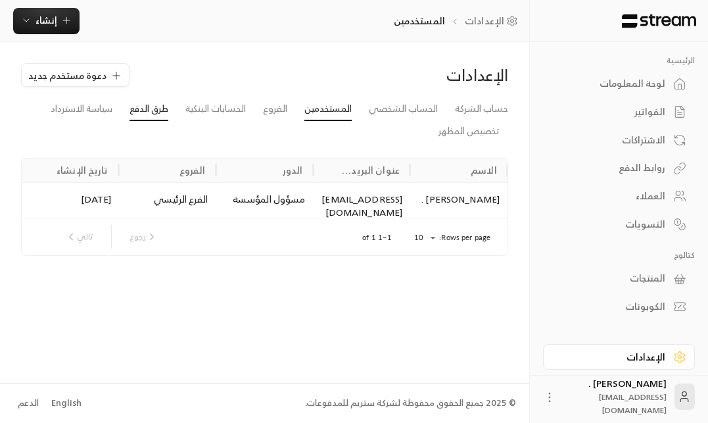
click at [163, 105] on link "طرق الدفع" at bounding box center [148, 109] width 39 height 24
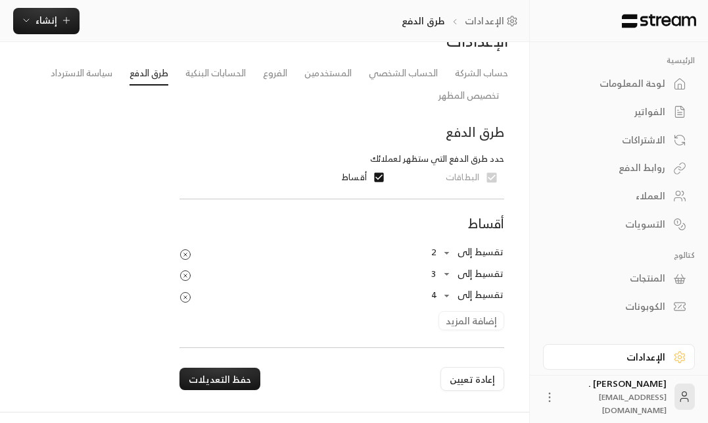
scroll to position [34, 0]
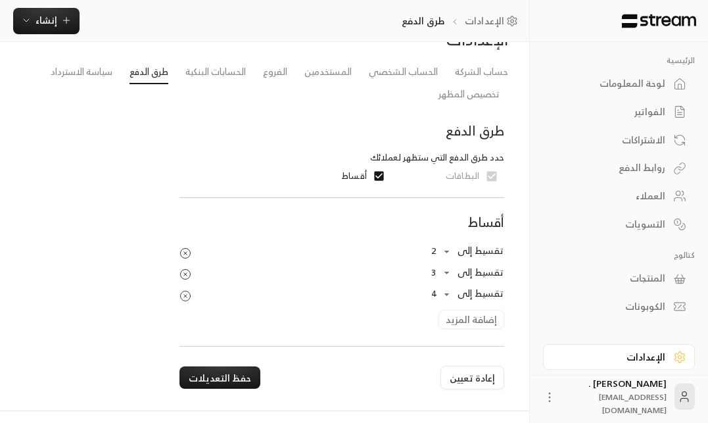
click at [187, 291] on circle "Products Preview" at bounding box center [185, 295] width 10 height 10
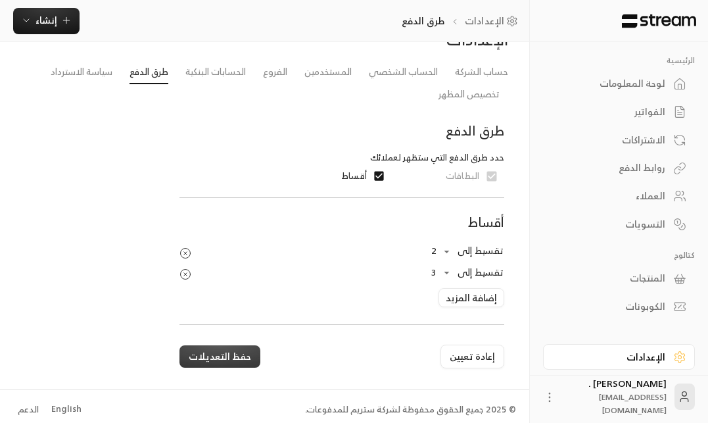
click at [206, 351] on button "حفظ التعديلات" at bounding box center [219, 356] width 81 height 22
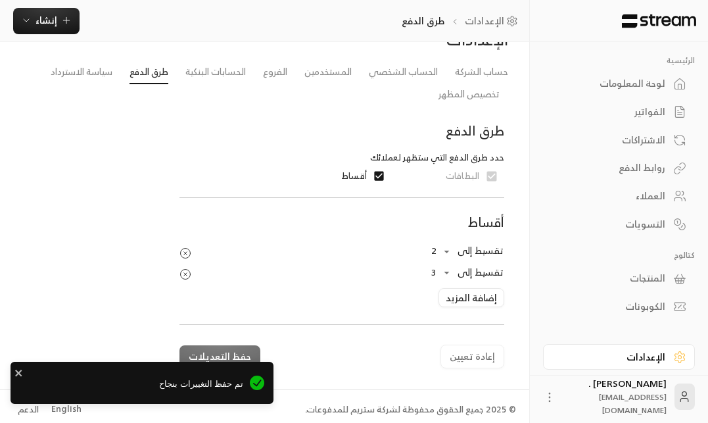
click at [653, 168] on div "روابط الدفع" at bounding box center [612, 167] width 106 height 13
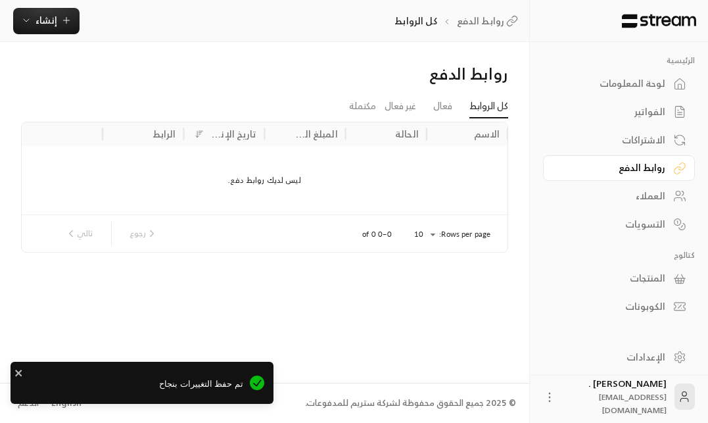
click at [643, 142] on div "الاشتراكات" at bounding box center [612, 139] width 106 height 13
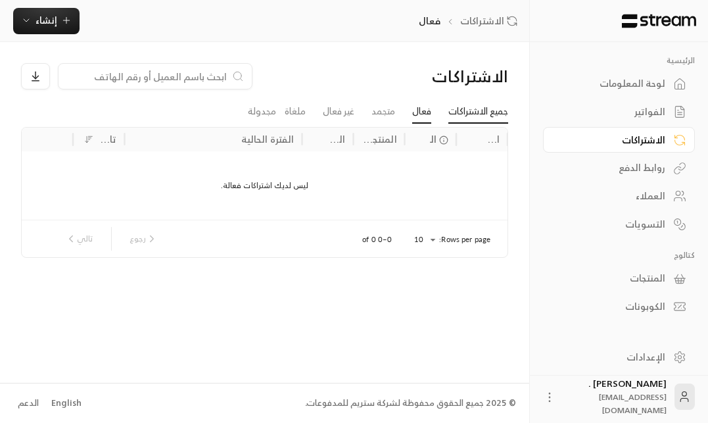
click at [477, 114] on link "جميع الاشتراكات" at bounding box center [478, 112] width 60 height 24
click at [657, 118] on div "الفواتير" at bounding box center [612, 111] width 106 height 13
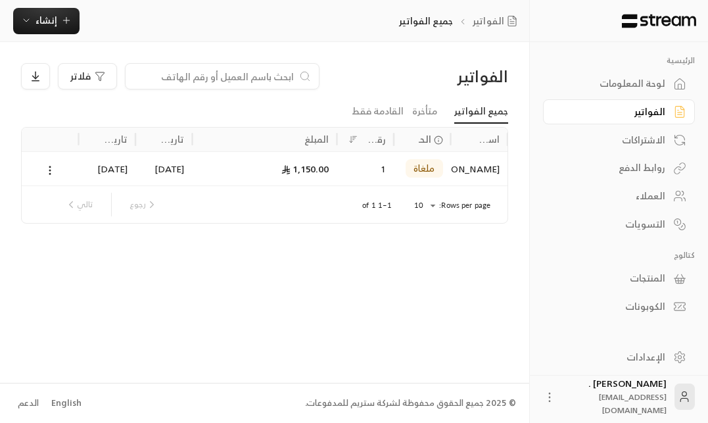
click at [641, 77] on div "لوحة المعلومات" at bounding box center [612, 83] width 106 height 13
